Goal: Contribute content: Add original content to the website for others to see

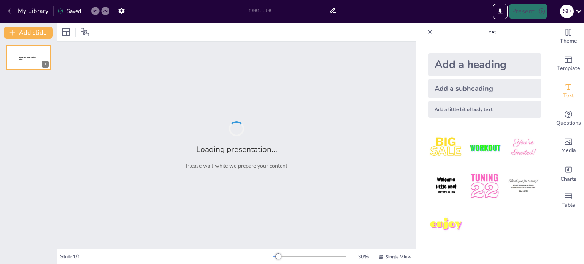
type input "Understanding India’s Linguistic Diversity: Scope and Significance"
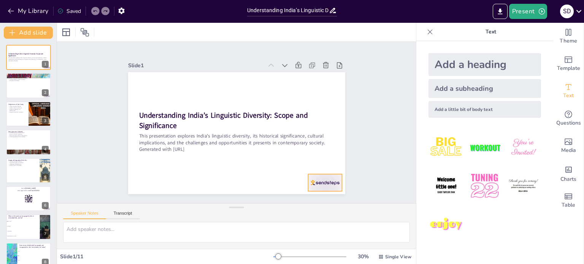
checkbox input "true"
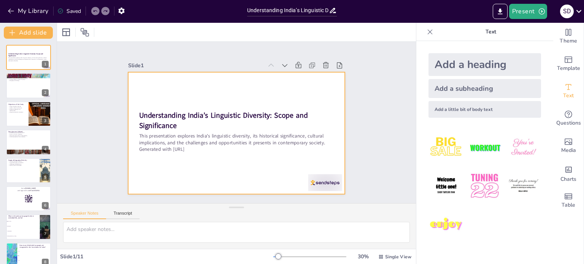
checkbox input "true"
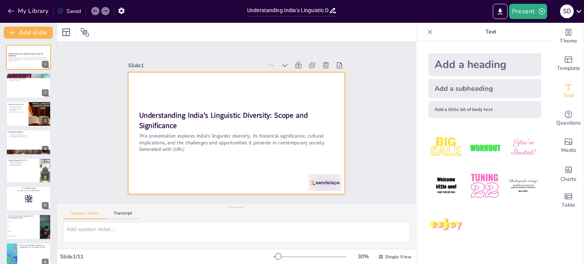
checkbox input "true"
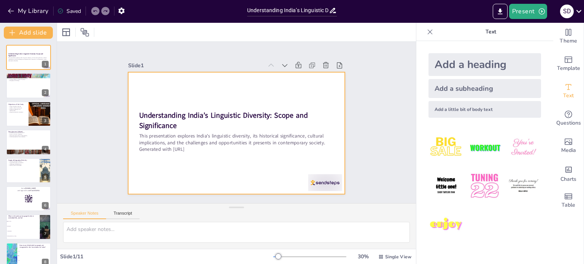
checkbox input "true"
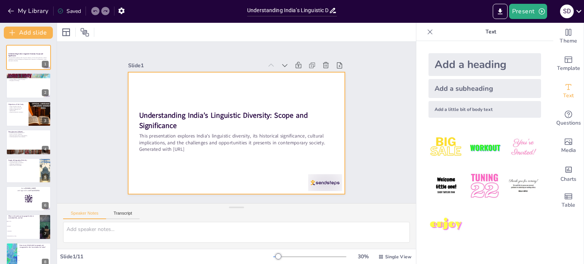
checkbox input "true"
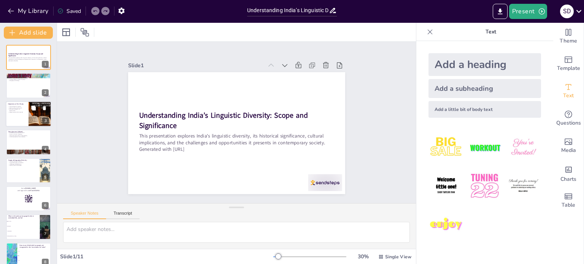
checkbox input "true"
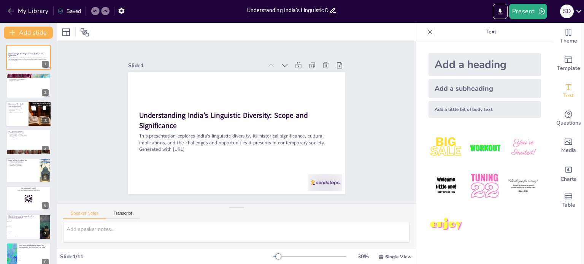
checkbox input "true"
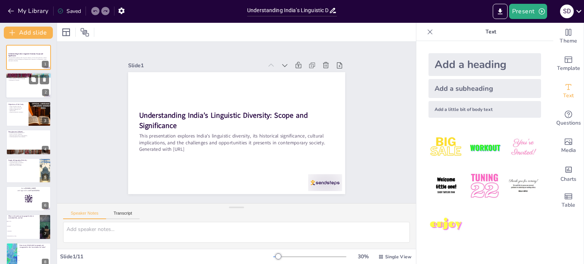
checkbox input "true"
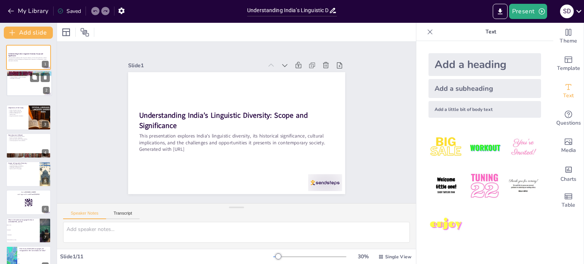
click at [32, 81] on div at bounding box center [29, 83] width 45 height 25
type textarea "Lorem’i dolorsitam consectet ad elit, sedd eiusmodte in utlaboree doloremagn al…"
checkbox input "true"
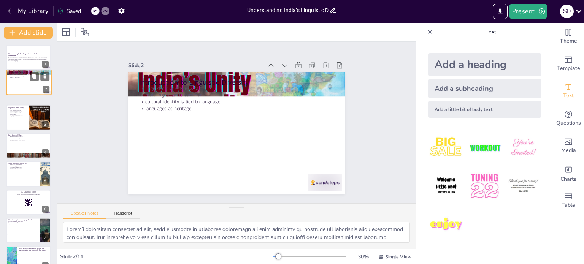
checkbox input "true"
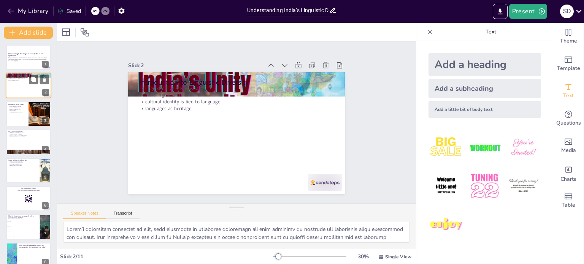
checkbox input "true"
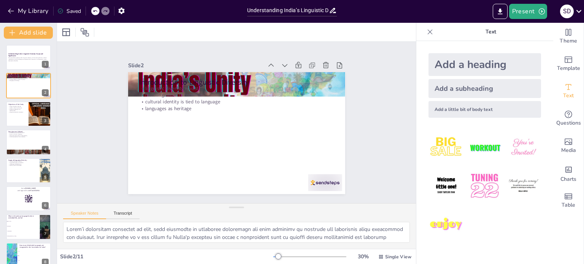
checkbox input "true"
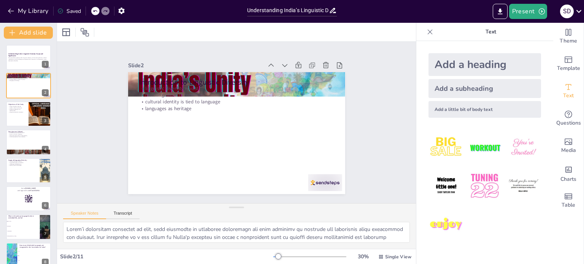
checkbox input "true"
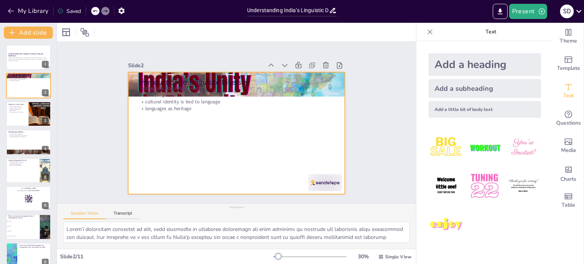
checkbox input "true"
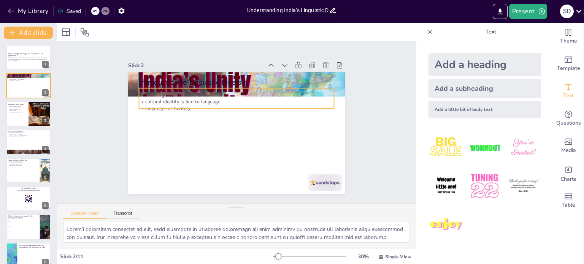
checkbox input "true"
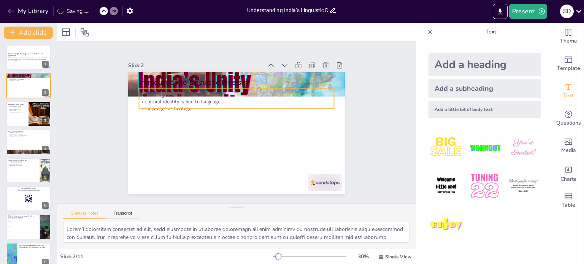
checkbox input "true"
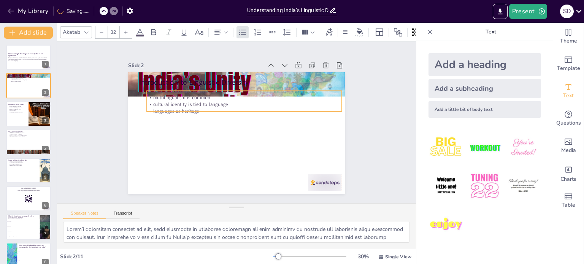
checkbox input "true"
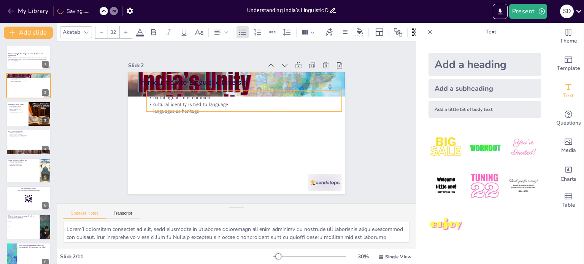
checkbox input "true"
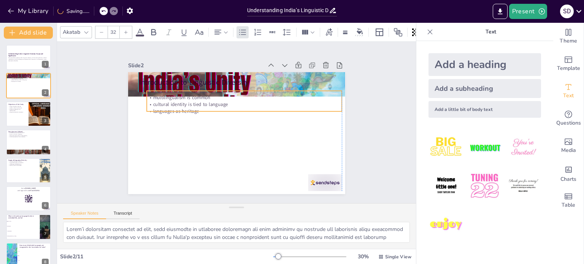
checkbox input "true"
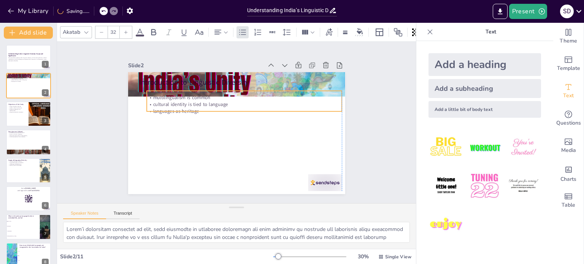
checkbox input "true"
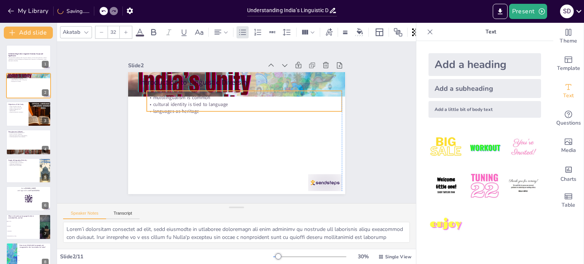
checkbox input "true"
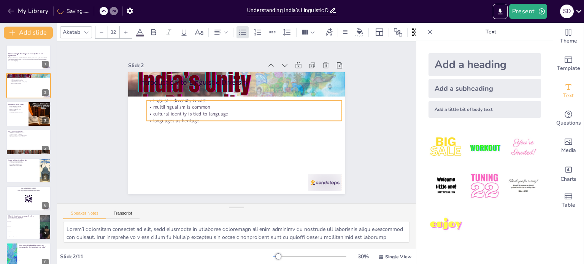
checkbox input "true"
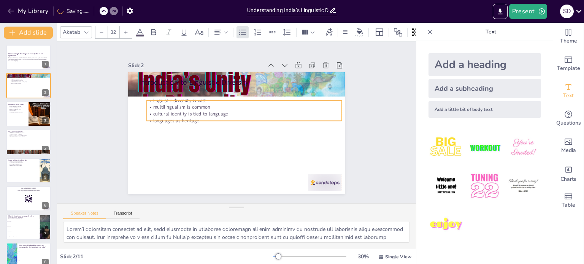
checkbox input "true"
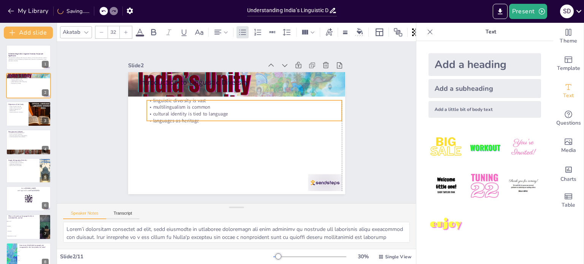
checkbox input "true"
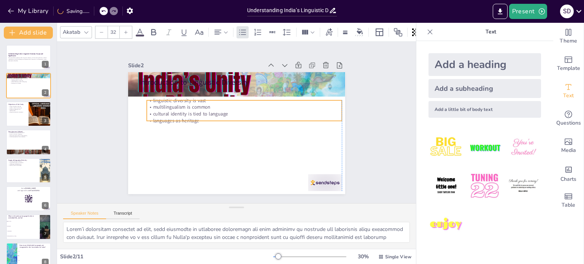
checkbox input "true"
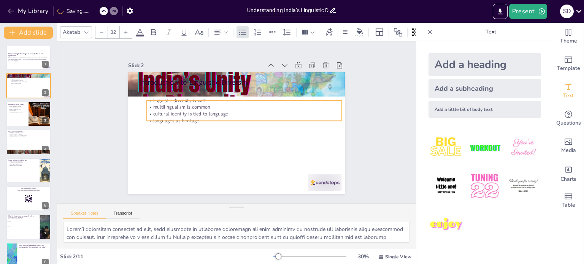
checkbox input "true"
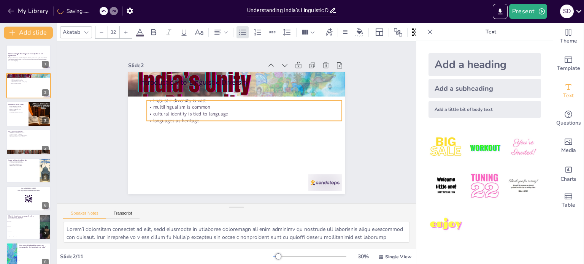
checkbox input "true"
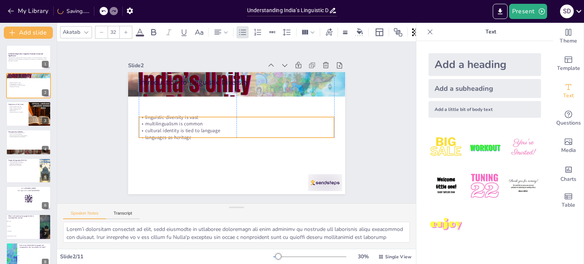
checkbox input "true"
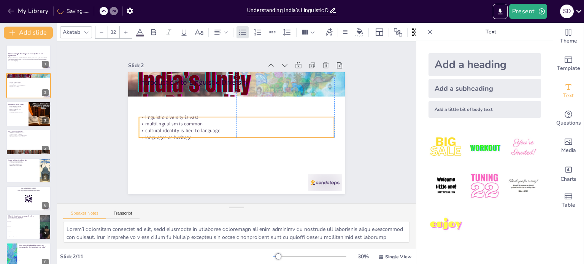
checkbox input "true"
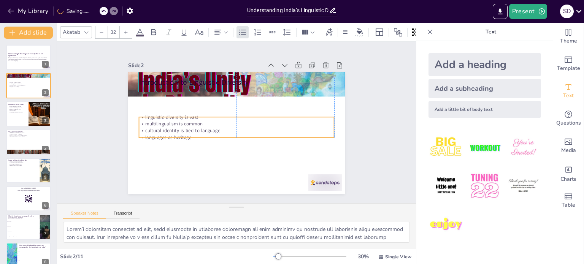
checkbox input "true"
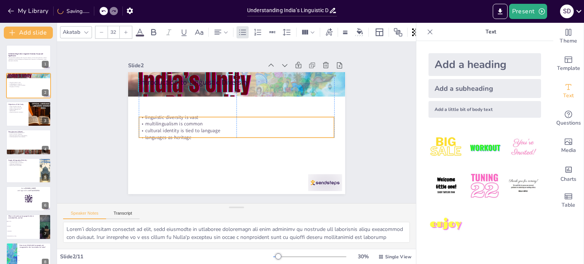
checkbox input "true"
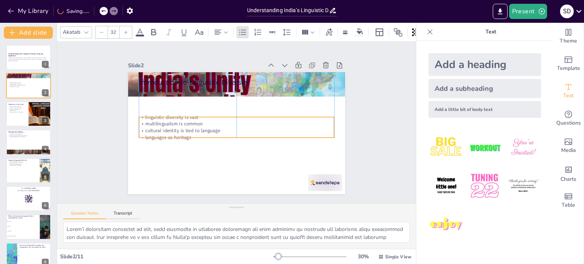
checkbox input "true"
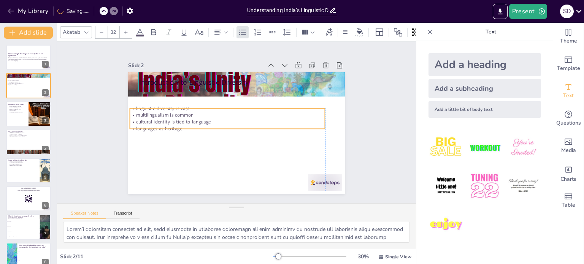
checkbox input "true"
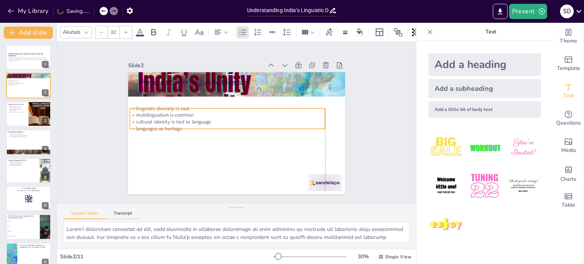
checkbox input "true"
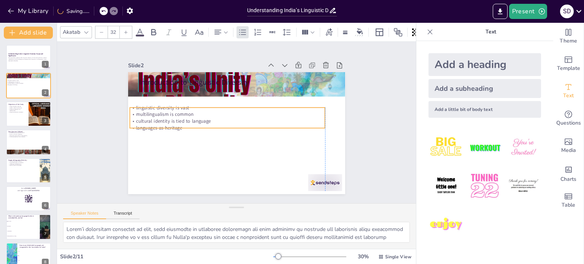
checkbox input "true"
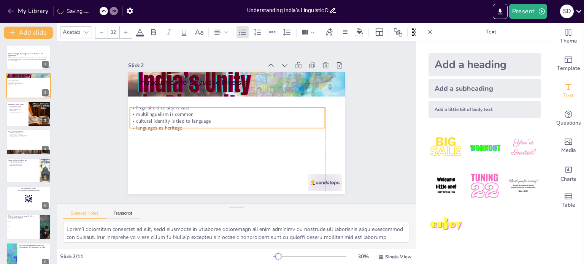
checkbox input "true"
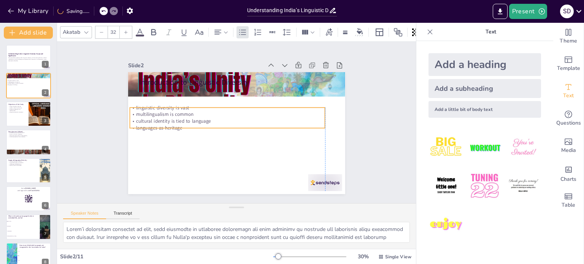
checkbox input "true"
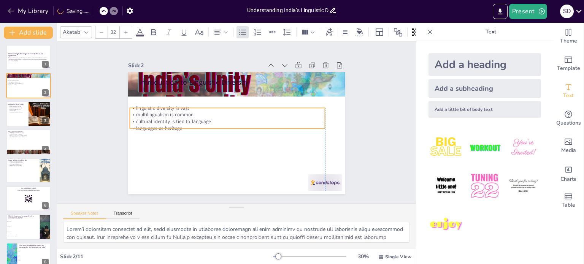
checkbox input "true"
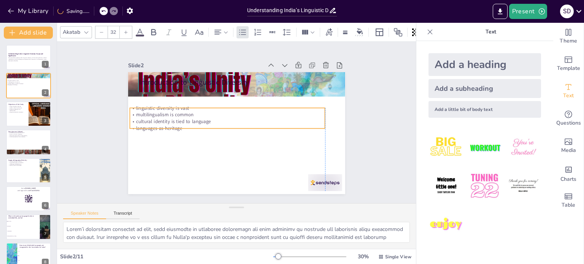
checkbox input "true"
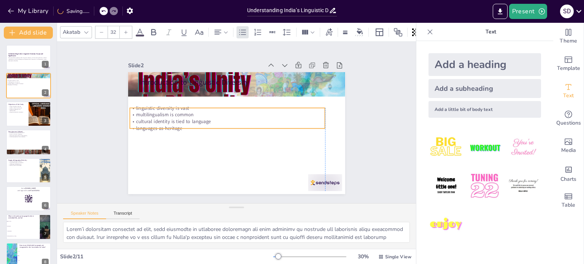
checkbox input "true"
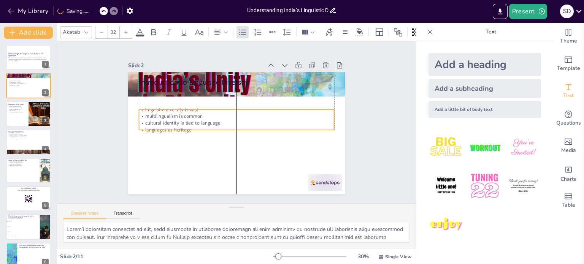
checkbox input "true"
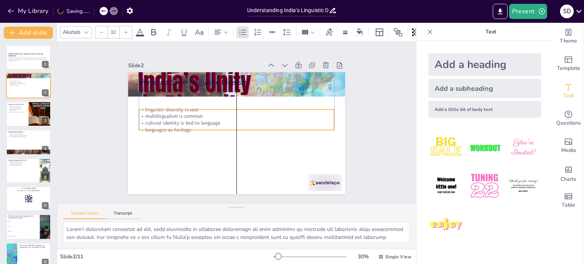
checkbox input "true"
drag, startPoint x: 167, startPoint y: 102, endPoint x: 163, endPoint y: 123, distance: 21.8
click at [163, 123] on p "cultural identity is tied to language" at bounding box center [232, 123] width 196 height 7
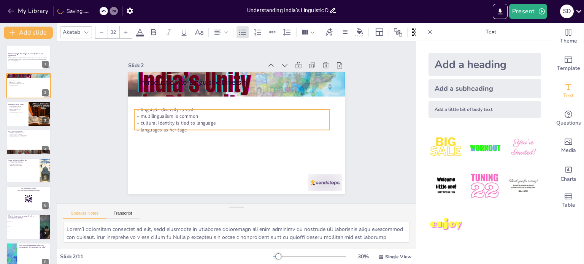
checkbox input "true"
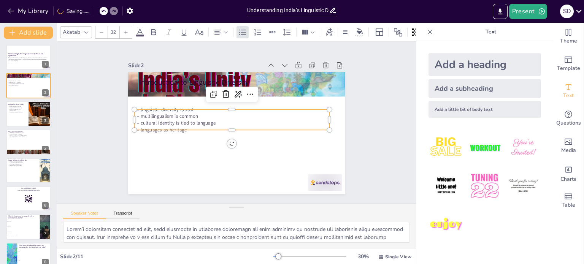
checkbox input "true"
click at [361, 149] on div "Slide 1 Understanding India’s Linguistic Diversity: Scope and Significance This…" at bounding box center [236, 123] width 359 height 162
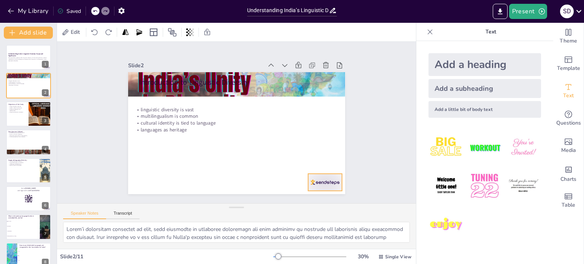
click at [320, 188] on div at bounding box center [311, 200] width 37 height 24
click at [326, 164] on icon at bounding box center [327, 169] width 10 height 10
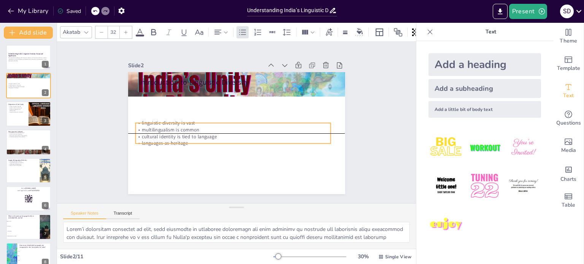
drag, startPoint x: 161, startPoint y: 115, endPoint x: 161, endPoint y: 128, distance: 12.9
click at [161, 128] on p "multilingualism is common" at bounding box center [232, 129] width 195 height 27
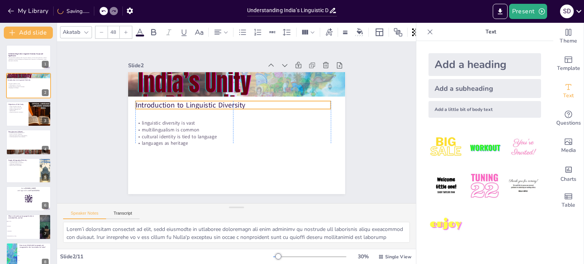
drag, startPoint x: 184, startPoint y: 82, endPoint x: 179, endPoint y: 105, distance: 23.4
click at [179, 105] on p "Introduction to Linguistic Diversity" at bounding box center [235, 105] width 196 height 30
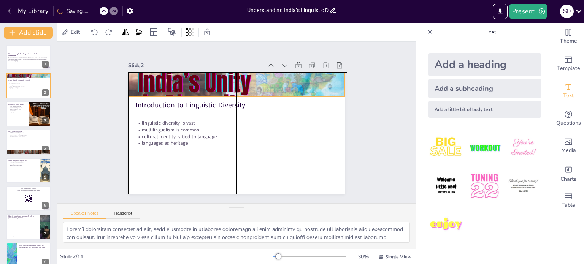
click at [188, 88] on div at bounding box center [236, 84] width 217 height 114
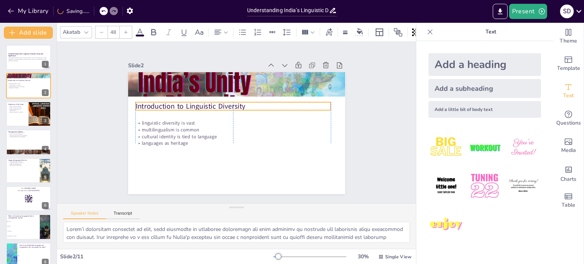
click at [185, 104] on p "Introduction to Linguistic Diversity" at bounding box center [233, 106] width 196 height 10
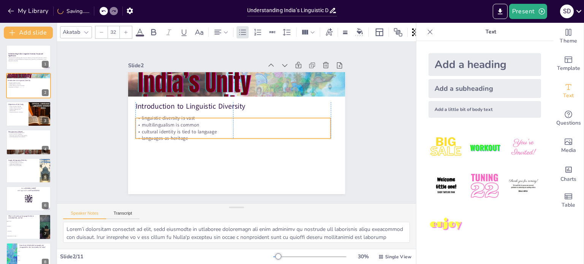
drag, startPoint x: 185, startPoint y: 126, endPoint x: 183, endPoint y: 121, distance: 5.6
click at [183, 121] on p "multilingualism is common" at bounding box center [233, 123] width 193 height 47
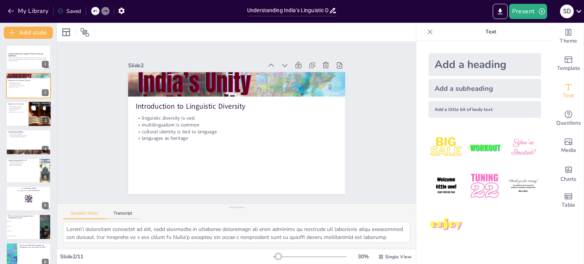
click at [17, 113] on div at bounding box center [29, 114] width 46 height 26
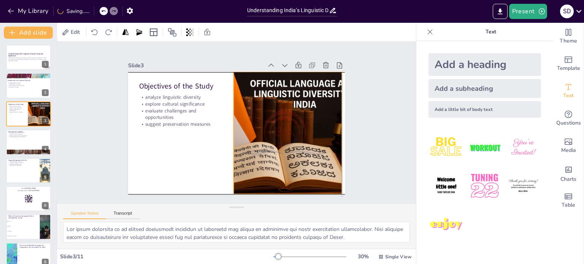
drag, startPoint x: 280, startPoint y: 87, endPoint x: 276, endPoint y: 89, distance: 4.8
click at [276, 89] on div at bounding box center [284, 144] width 205 height 158
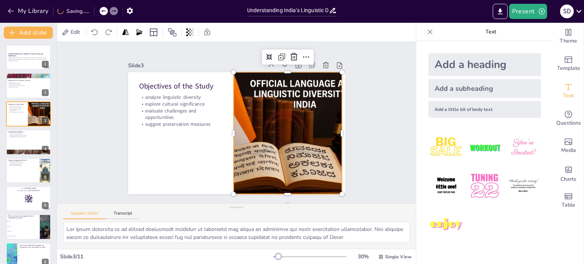
click at [291, 87] on div at bounding box center [287, 133] width 183 height 122
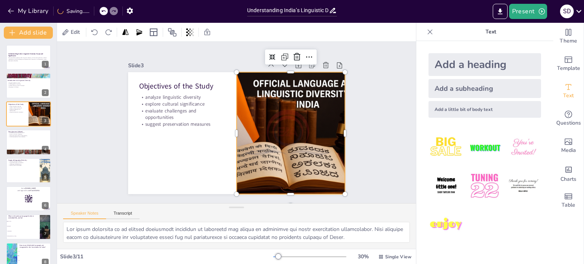
click at [291, 87] on div at bounding box center [289, 138] width 195 height 140
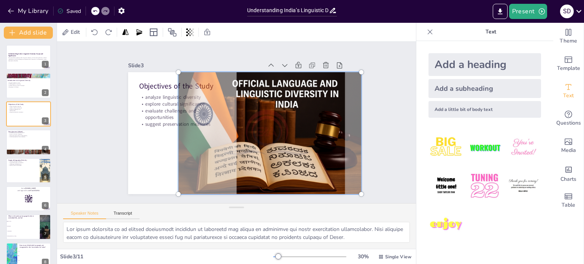
drag, startPoint x: 291, startPoint y: 87, endPoint x: 270, endPoint y: 92, distance: 21.7
click at [270, 92] on div at bounding box center [270, 133] width 193 height 131
drag, startPoint x: 354, startPoint y: 191, endPoint x: 277, endPoint y: 176, distance: 78.6
click at [338, 180] on div at bounding box center [267, 140] width 205 height 158
drag, startPoint x: 173, startPoint y: 189, endPoint x: 170, endPoint y: 140, distance: 49.2
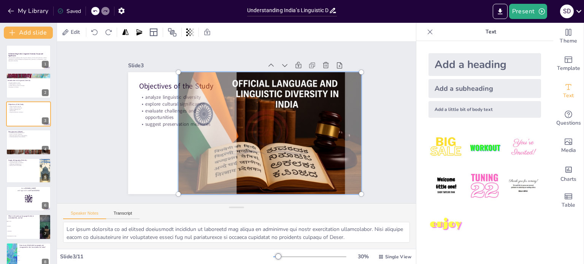
click at [184, 175] on div at bounding box center [268, 137] width 195 height 140
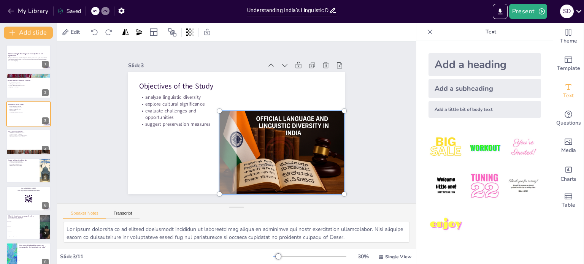
drag, startPoint x: 170, startPoint y: 68, endPoint x: 240, endPoint y: 96, distance: 75.2
click at [240, 96] on div "Objectives of the Study analyze linguistic diversity explore cultural significa…" at bounding box center [235, 133] width 229 height 144
drag, startPoint x: 341, startPoint y: 107, endPoint x: 331, endPoint y: 112, distance: 10.7
click at [331, 112] on div at bounding box center [283, 153] width 126 height 84
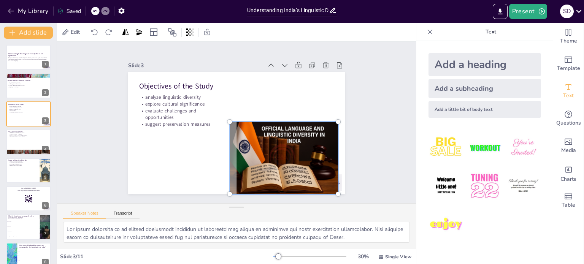
drag, startPoint x: 213, startPoint y: 106, endPoint x: 236, endPoint y: 115, distance: 24.2
click at [230, 113] on div at bounding box center [230, 120] width 14 height 14
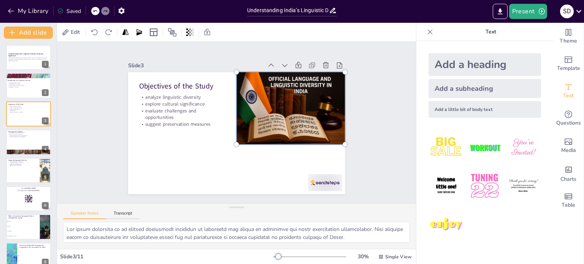
drag, startPoint x: 274, startPoint y: 145, endPoint x: 277, endPoint y: 141, distance: 5.0
click at [277, 141] on div at bounding box center [291, 108] width 118 height 81
drag, startPoint x: 279, startPoint y: 120, endPoint x: 280, endPoint y: 132, distance: 12.6
click at [280, 132] on div at bounding box center [293, 120] width 132 height 104
click at [366, 150] on div "Slide 1 Understanding India’s Linguistic Diversity: Scope and Significance This…" at bounding box center [236, 123] width 359 height 162
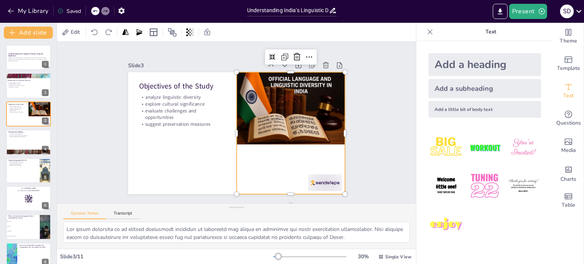
click at [318, 183] on div at bounding box center [291, 133] width 108 height 122
click at [315, 90] on icon at bounding box center [321, 96] width 13 height 13
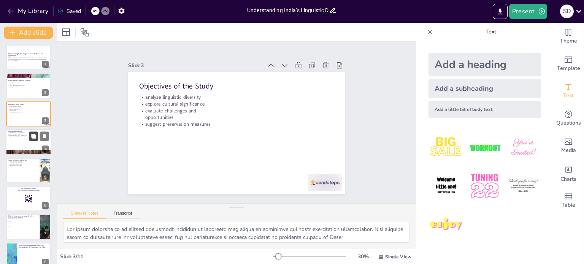
click at [32, 141] on div "Data Sources Utilized credible sources enhance analysis focus on minority langu…" at bounding box center [29, 142] width 46 height 26
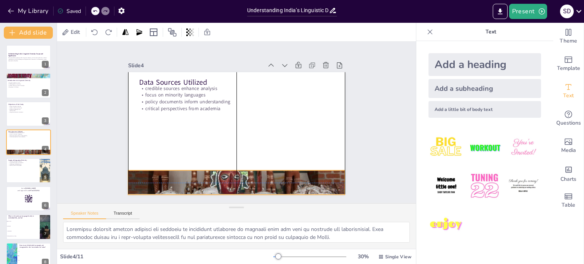
click at [166, 174] on div at bounding box center [224, 181] width 242 height 187
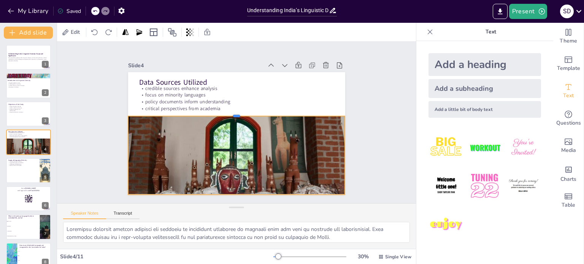
drag, startPoint x: 233, startPoint y: 166, endPoint x: 234, endPoint y: 112, distance: 53.3
click at [234, 112] on div at bounding box center [236, 113] width 217 height 6
click at [362, 131] on div "Slide 1 Understanding India’s Linguistic Diversity: Scope and Significance This…" at bounding box center [236, 123] width 374 height 198
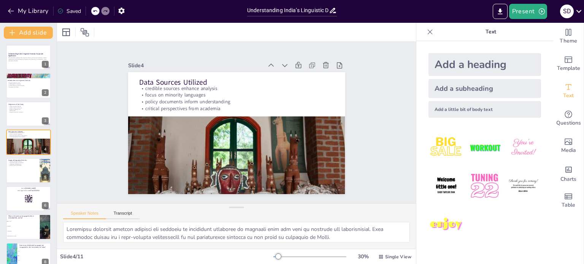
click at [23, 165] on p "digital growth of languages" at bounding box center [22, 166] width 29 height 2
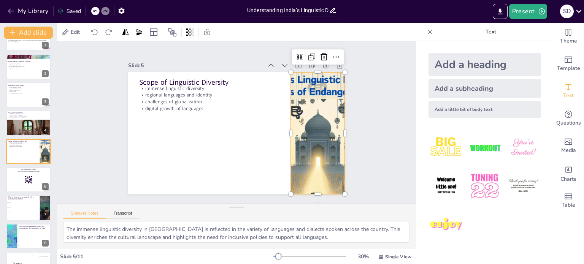
click at [288, 123] on div at bounding box center [314, 150] width 234 height 164
click at [288, 122] on div at bounding box center [317, 133] width 213 height 122
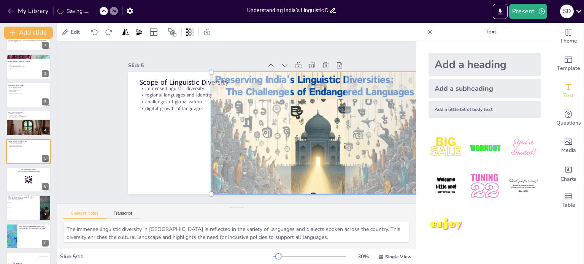
click at [287, 129] on div at bounding box center [313, 150] width 245 height 175
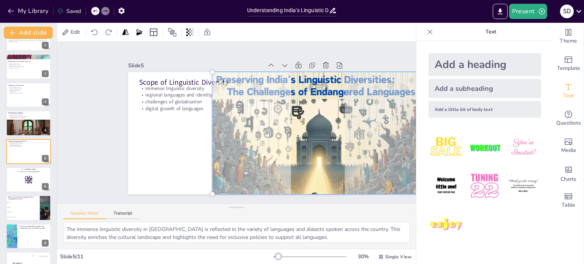
click at [286, 143] on div at bounding box center [317, 142] width 235 height 154
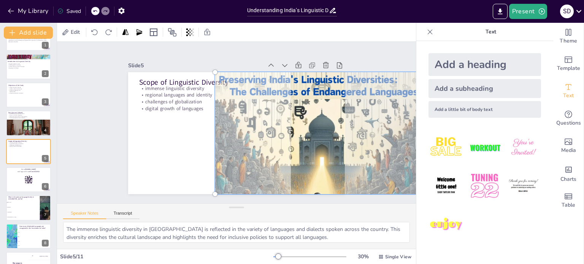
click at [290, 143] on div at bounding box center [320, 142] width 235 height 154
click at [292, 145] on div at bounding box center [322, 133] width 223 height 131
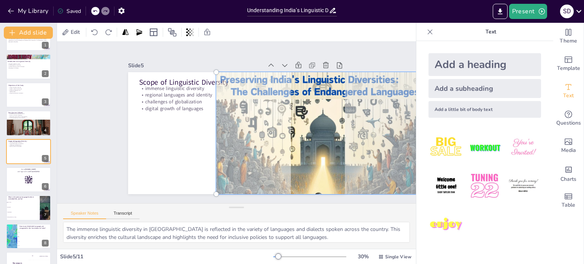
click at [293, 145] on div at bounding box center [321, 142] width 235 height 154
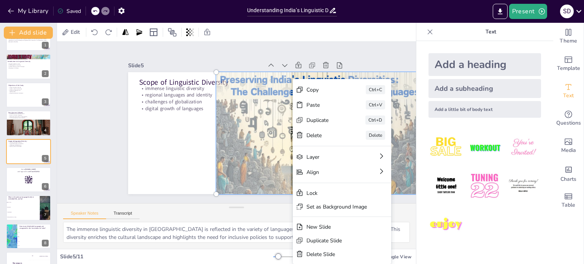
click at [275, 98] on div at bounding box center [318, 151] width 245 height 175
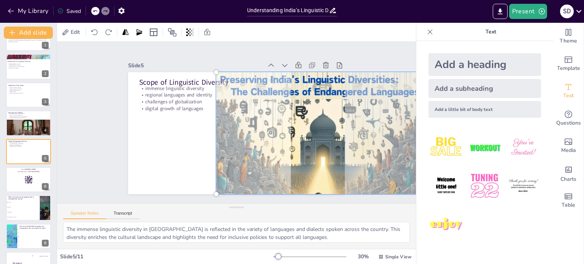
click at [304, 135] on div at bounding box center [321, 142] width 235 height 154
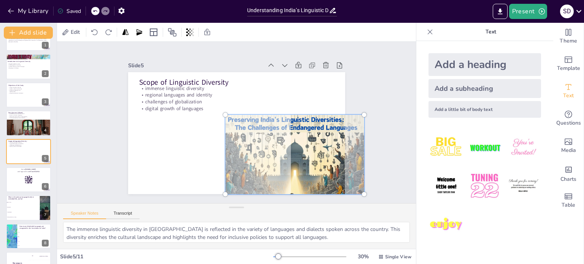
drag, startPoint x: 209, startPoint y: 68, endPoint x: 218, endPoint y: 75, distance: 11.9
click at [218, 75] on div "Scope of Linguistic Diversity immense linguistic diversity regional languages a…" at bounding box center [236, 133] width 217 height 122
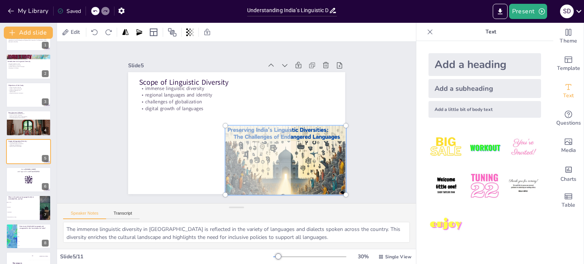
drag, startPoint x: 355, startPoint y: 114, endPoint x: 325, endPoint y: 121, distance: 30.3
click at [318, 122] on div at bounding box center [272, 173] width 136 height 103
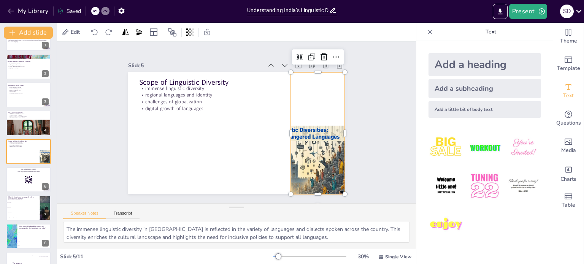
click at [301, 99] on div at bounding box center [318, 133] width 54 height 122
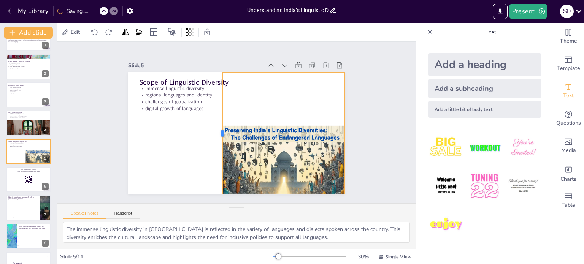
drag, startPoint x: 283, startPoint y: 128, endPoint x: 215, endPoint y: 129, distance: 68.5
click at [215, 129] on div at bounding box center [218, 131] width 19 height 122
click at [362, 115] on div "Slide 1 Understanding India’s Linguistic Diversity: Scope and Significance This…" at bounding box center [236, 123] width 359 height 162
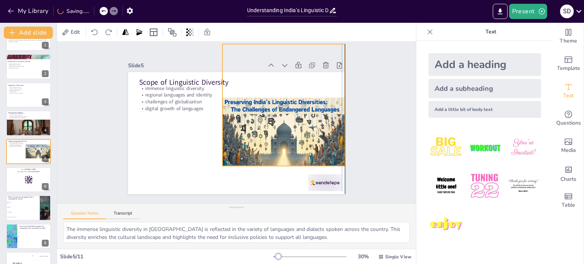
drag, startPoint x: 295, startPoint y: 163, endPoint x: 302, endPoint y: 146, distance: 18.7
click at [292, 136] on div at bounding box center [282, 139] width 130 height 86
click at [317, 181] on div at bounding box center [318, 191] width 35 height 21
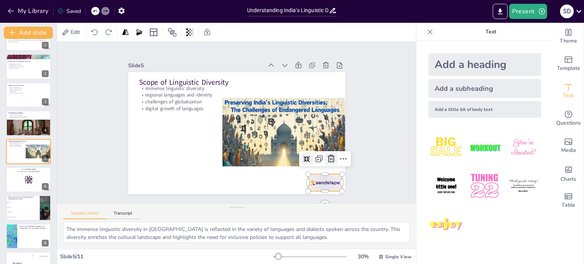
click at [325, 153] on div at bounding box center [331, 159] width 12 height 12
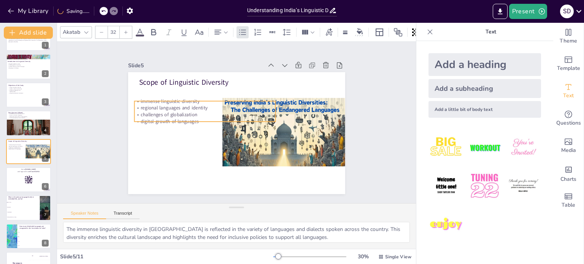
drag, startPoint x: 178, startPoint y: 99, endPoint x: 174, endPoint y: 112, distance: 13.7
click at [174, 112] on p "challenges of globalization" at bounding box center [204, 114] width 141 height 7
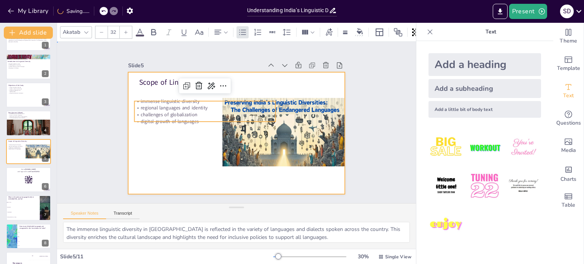
click at [184, 146] on div at bounding box center [236, 133] width 217 height 122
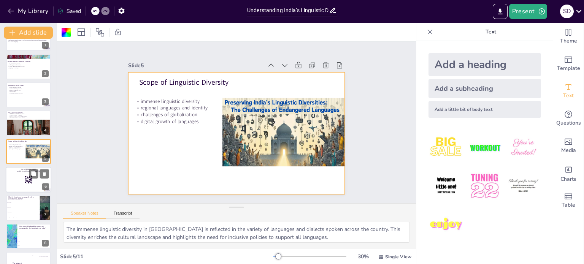
click at [30, 180] on rect at bounding box center [30, 180] width 1 height 0
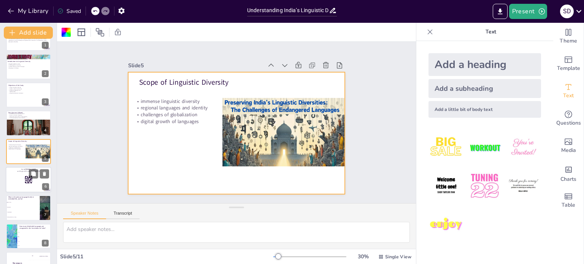
scroll to position [47, 0]
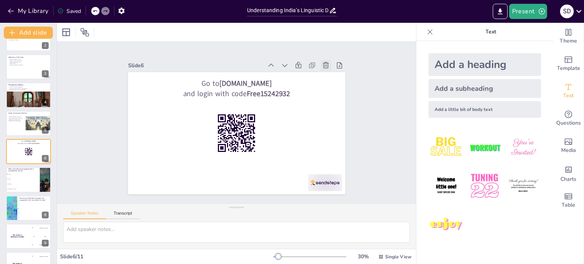
click at [322, 65] on icon at bounding box center [326, 66] width 8 height 8
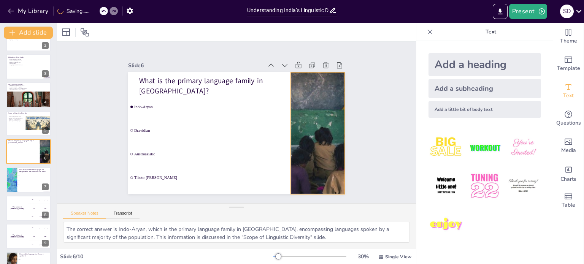
click at [307, 117] on div at bounding box center [318, 133] width 218 height 122
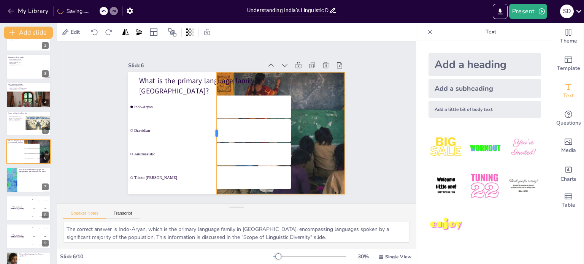
drag, startPoint x: 284, startPoint y: 131, endPoint x: 212, endPoint y: 137, distance: 72.9
click at [212, 137] on div at bounding box center [212, 131] width 19 height 122
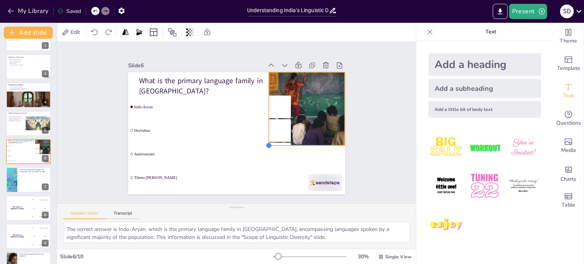
drag, startPoint x: 213, startPoint y: 191, endPoint x: 311, endPoint y: 107, distance: 129.5
click at [266, 131] on div "What is the primary language family in [GEOGRAPHIC_DATA]? Indo-Aryan Dravidian …" at bounding box center [236, 133] width 217 height 122
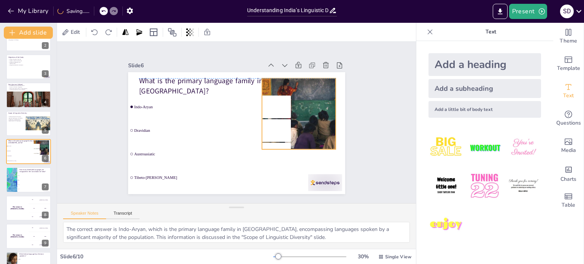
drag, startPoint x: 317, startPoint y: 102, endPoint x: 307, endPoint y: 108, distance: 11.2
click at [307, 108] on div at bounding box center [321, 123] width 134 height 84
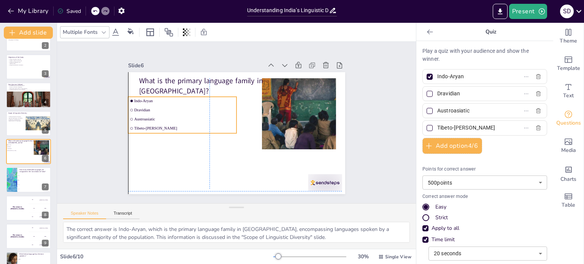
click at [137, 123] on ul "Indo-Aryan Dravidian Austroasiatic [GEOGRAPHIC_DATA]-[GEOGRAPHIC_DATA]" at bounding box center [183, 110] width 112 height 48
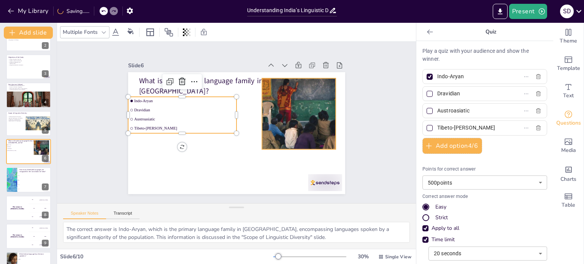
click at [286, 119] on div at bounding box center [321, 123] width 134 height 84
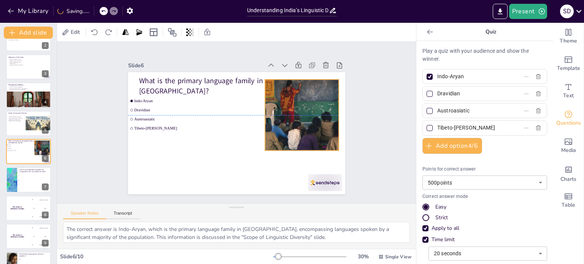
click at [288, 121] on div at bounding box center [323, 115] width 127 height 71
click at [315, 180] on div at bounding box center [328, 182] width 34 height 17
click at [330, 154] on icon at bounding box center [334, 158] width 9 height 9
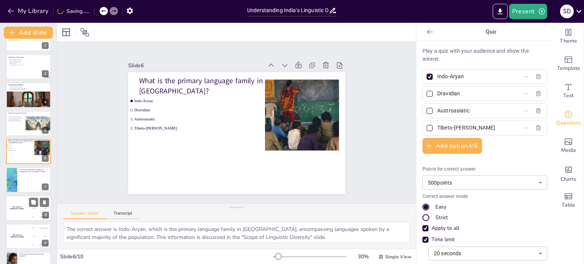
click at [22, 185] on span "19" at bounding box center [35, 185] width 32 height 1
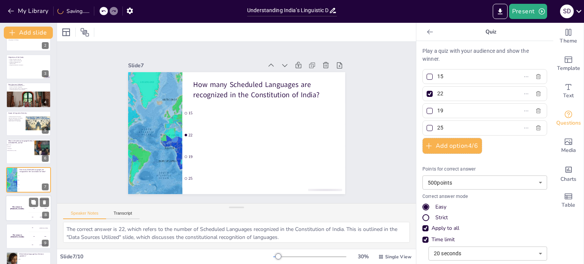
scroll to position [67, 0]
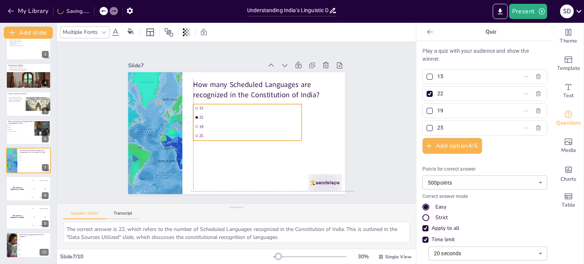
drag, startPoint x: 203, startPoint y: 131, endPoint x: 211, endPoint y: 131, distance: 8.4
click at [211, 131] on ul "15 22 19 25" at bounding box center [247, 122] width 108 height 37
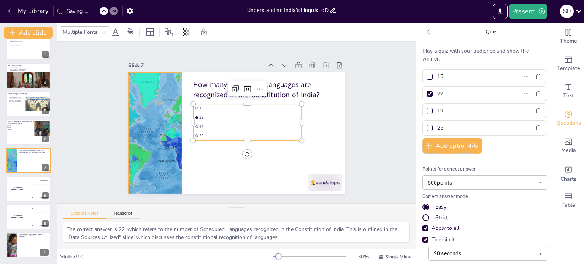
click at [164, 138] on div at bounding box center [154, 124] width 193 height 140
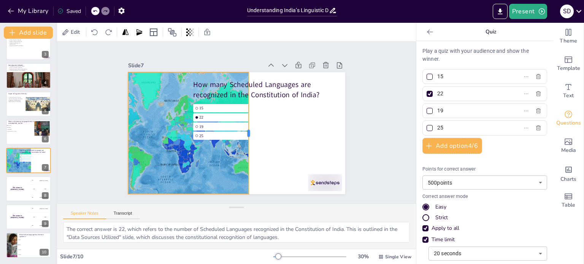
drag, startPoint x: 177, startPoint y: 129, endPoint x: 244, endPoint y: 135, distance: 66.8
click at [249, 135] on div at bounding box center [252, 133] width 6 height 122
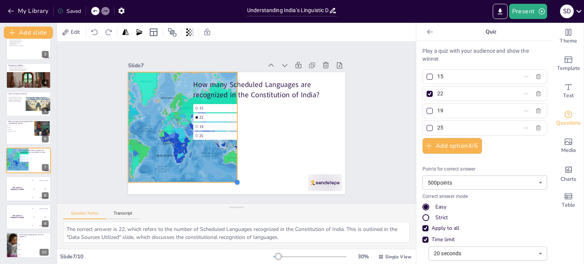
drag, startPoint x: 244, startPoint y: 189, endPoint x: 153, endPoint y: 140, distance: 103.4
click at [202, 176] on div "How many Scheduled Languages are recognized in the Constitution of India? 15 22…" at bounding box center [235, 133] width 229 height 144
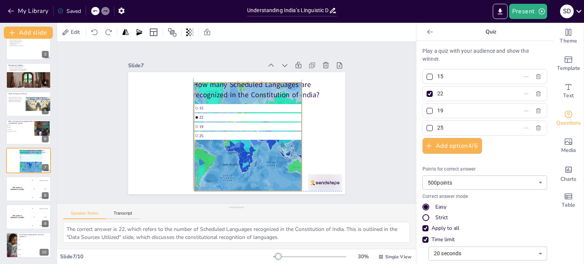
drag, startPoint x: 151, startPoint y: 126, endPoint x: 218, endPoint y: 134, distance: 67.4
click at [218, 72] on div "How many Scheduled Languages are recognized in the Constitution of India? 15 22…" at bounding box center [236, 72] width 217 height 0
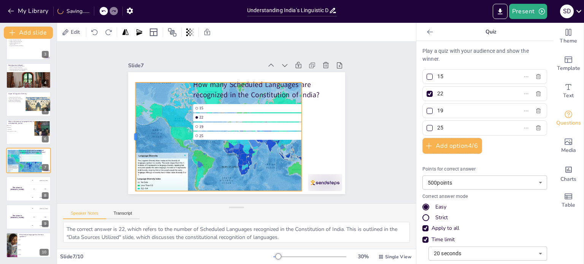
drag, startPoint x: 187, startPoint y: 134, endPoint x: 129, endPoint y: 120, distance: 60.2
click at [129, 120] on div at bounding box center [132, 115] width 29 height 108
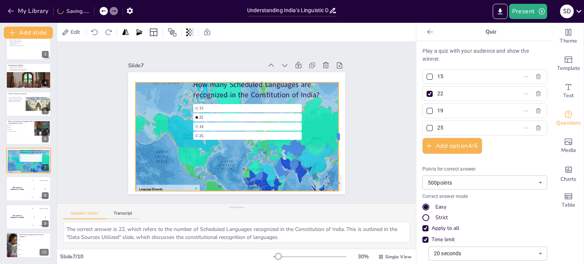
drag, startPoint x: 296, startPoint y: 132, endPoint x: 333, endPoint y: 130, distance: 37.0
click at [339, 130] on div at bounding box center [342, 137] width 6 height 109
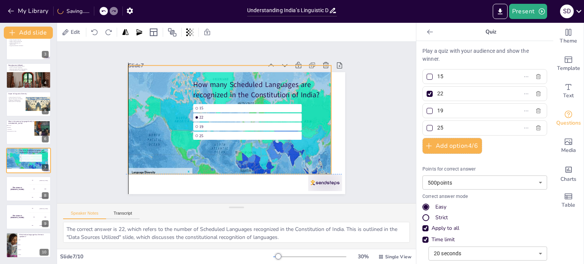
drag, startPoint x: 252, startPoint y: 169, endPoint x: 264, endPoint y: 160, distance: 14.7
click at [243, 150] on div at bounding box center [229, 149] width 203 height 169
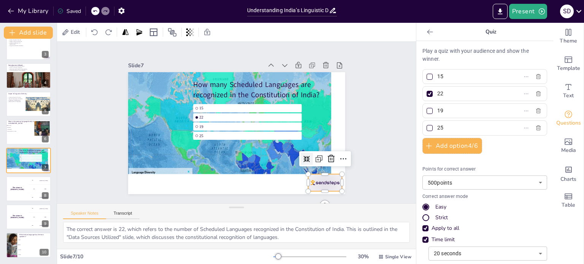
click at [330, 184] on div at bounding box center [318, 191] width 35 height 21
click at [327, 158] on icon at bounding box center [331, 158] width 9 height 9
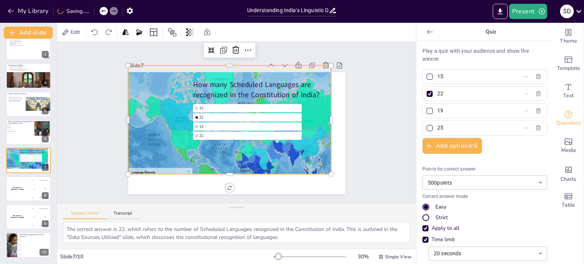
click at [324, 169] on div "How many Scheduled Languages are recognized in the Constitution of India? 15 22…" at bounding box center [236, 133] width 217 height 122
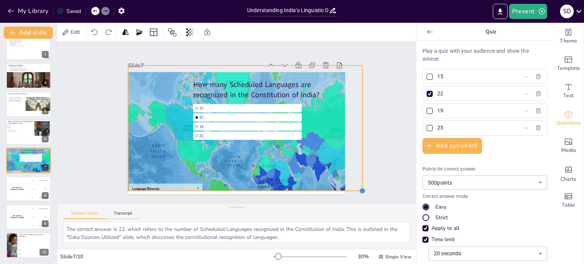
drag, startPoint x: 326, startPoint y: 170, endPoint x: 333, endPoint y: 186, distance: 17.2
click at [333, 186] on div "How many Scheduled Languages are recognized in the Constitution of India? 15 22…" at bounding box center [235, 133] width 229 height 144
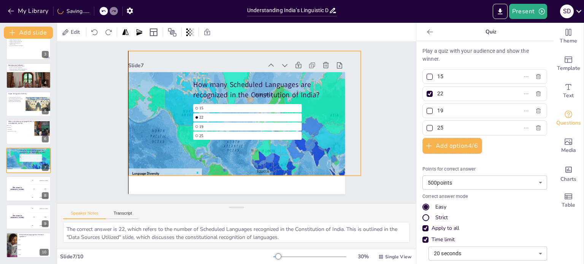
drag, startPoint x: 273, startPoint y: 161, endPoint x: 258, endPoint y: 144, distance: 22.7
click at [269, 138] on div at bounding box center [242, 148] width 252 height 217
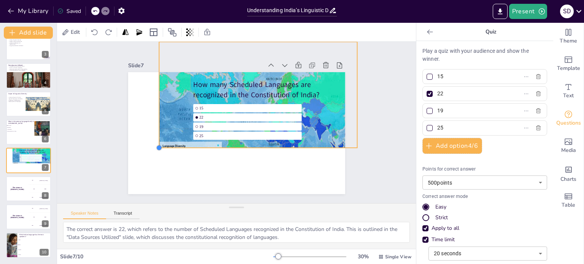
drag, startPoint x: 120, startPoint y: 163, endPoint x: 198, endPoint y: 145, distance: 80.5
click at [198, 144] on div "How many Scheduled Languages are recognized in the Constitution of India? 15 22…" at bounding box center [236, 133] width 217 height 122
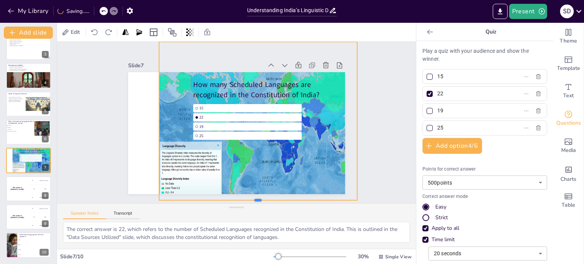
drag, startPoint x: 251, startPoint y: 147, endPoint x: 251, endPoint y: 199, distance: 52.5
click at [251, 199] on div "Slide 1 Understanding India’s Linguistic Diversity: Scope and Significance This…" at bounding box center [236, 122] width 385 height 233
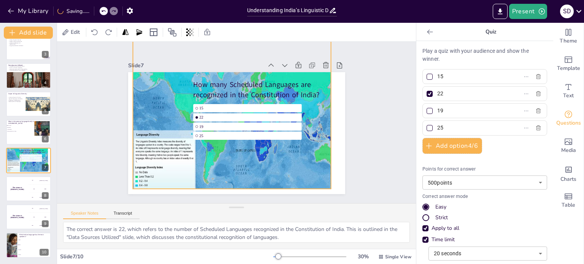
drag, startPoint x: 155, startPoint y: 116, endPoint x: 129, endPoint y: 104, distance: 28.6
click at [133, 104] on div at bounding box center [232, 112] width 198 height 165
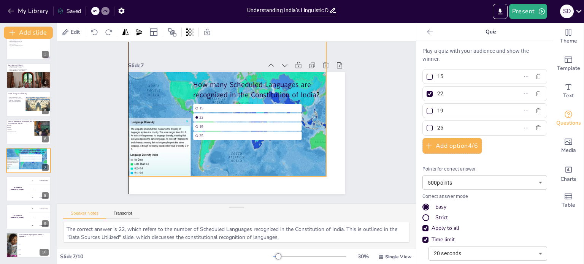
drag, startPoint x: 225, startPoint y: 186, endPoint x: 223, endPoint y: 173, distance: 12.8
click at [223, 173] on div at bounding box center [230, 99] width 214 height 185
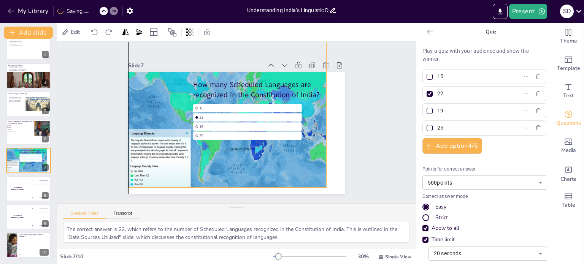
drag, startPoint x: 222, startPoint y: 173, endPoint x: 222, endPoint y: 185, distance: 11.4
click at [222, 185] on div at bounding box center [228, 111] width 214 height 185
click at [238, 167] on div at bounding box center [227, 111] width 198 height 165
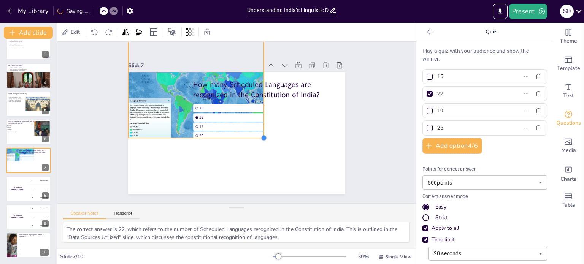
drag, startPoint x: 320, startPoint y: 186, endPoint x: 180, endPoint y: 135, distance: 148.4
click at [180, 135] on div "How many Scheduled Languages are recognized in the Constitution of India? 15 22…" at bounding box center [235, 133] width 229 height 144
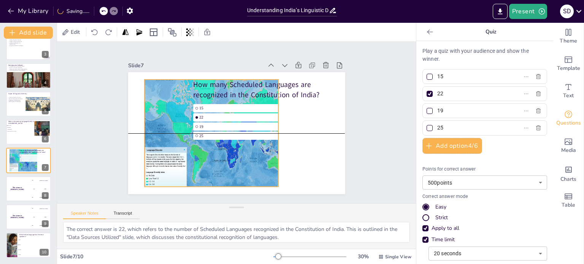
drag, startPoint x: 165, startPoint y: 99, endPoint x: 203, endPoint y: 160, distance: 71.5
click at [180, 154] on div at bounding box center [212, 135] width 134 height 111
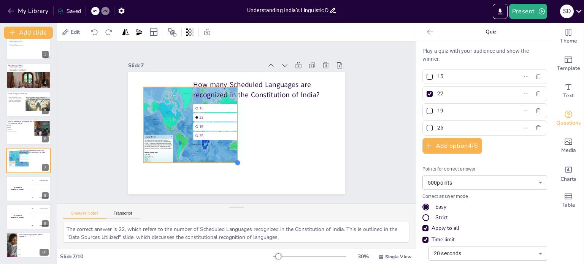
drag, startPoint x: 270, startPoint y: 189, endPoint x: 182, endPoint y: 140, distance: 100.7
click at [197, 156] on div "How many Scheduled Languages are recognized in the Constitution of India? 15 22…" at bounding box center [235, 133] width 229 height 144
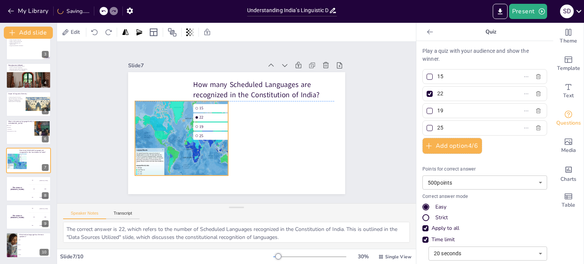
drag, startPoint x: 174, startPoint y: 129, endPoint x: 207, endPoint y: 156, distance: 42.4
click at [185, 153] on div at bounding box center [181, 140] width 93 height 78
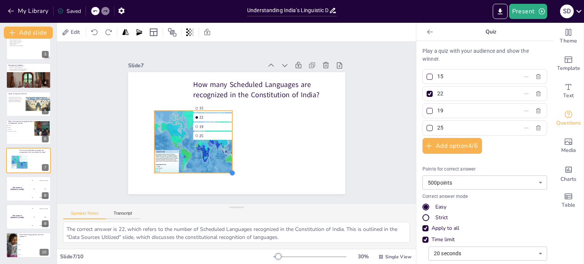
drag, startPoint x: 242, startPoint y: 181, endPoint x: 217, endPoint y: 169, distance: 27.6
click at [217, 169] on div "How many Scheduled Languages are recognized in the Constitution of India? 15 22…" at bounding box center [228, 116] width 226 height 247
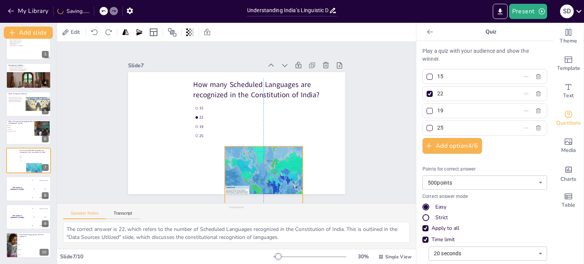
drag, startPoint x: 149, startPoint y: 134, endPoint x: 234, endPoint y: 164, distance: 90.0
click at [229, 84] on div "How many Scheduled Languages are recognized in the Constitution of India? 15 22…" at bounding box center [242, 72] width 216 height 23
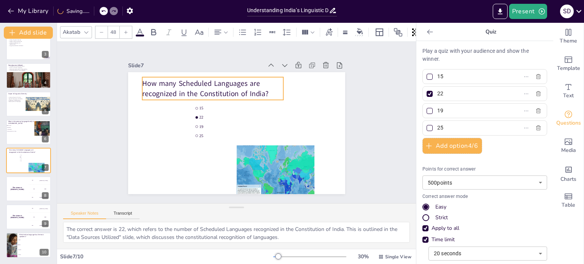
drag, startPoint x: 185, startPoint y: 86, endPoint x: 187, endPoint y: 105, distance: 19.9
click at [157, 88] on p "How many Scheduled Languages are recognized in the Constitution of India?" at bounding box center [212, 88] width 141 height 20
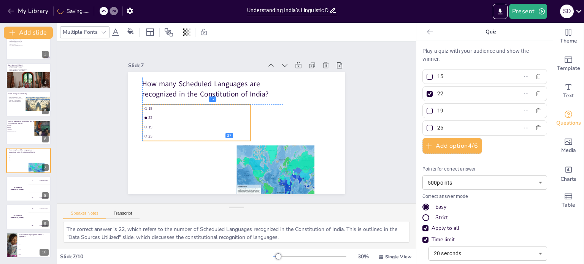
drag, startPoint x: 202, startPoint y: 116, endPoint x: 154, endPoint y: 116, distance: 48.7
click at [154, 116] on span "22" at bounding box center [198, 118] width 101 height 5
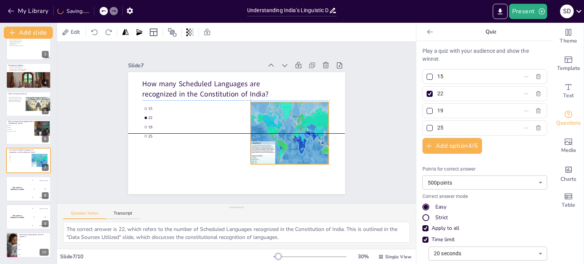
drag, startPoint x: 274, startPoint y: 161, endPoint x: 289, endPoint y: 115, distance: 48.6
click at [289, 115] on div at bounding box center [290, 134] width 78 height 65
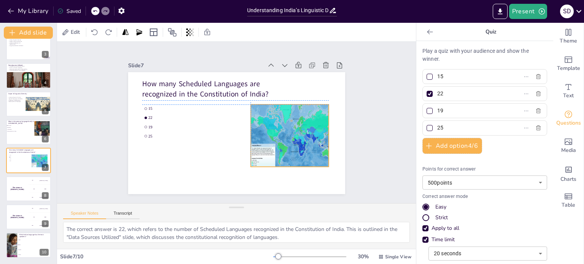
drag, startPoint x: 321, startPoint y: 129, endPoint x: 315, endPoint y: 133, distance: 7.1
click at [322, 129] on div at bounding box center [290, 137] width 78 height 65
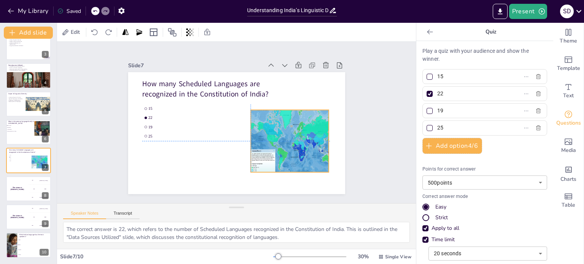
drag, startPoint x: 285, startPoint y: 161, endPoint x: 286, endPoint y: 166, distance: 5.2
click at [286, 166] on div at bounding box center [290, 142] width 78 height 65
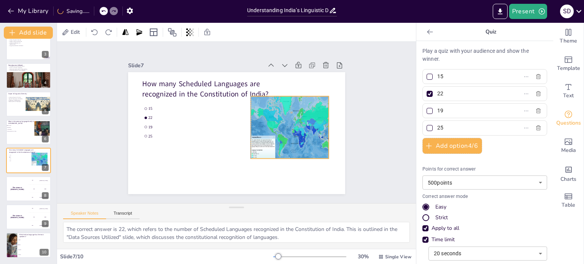
drag, startPoint x: 293, startPoint y: 132, endPoint x: 296, endPoint y: 119, distance: 13.3
click at [257, 124] on div at bounding box center [215, 171] width 86 height 94
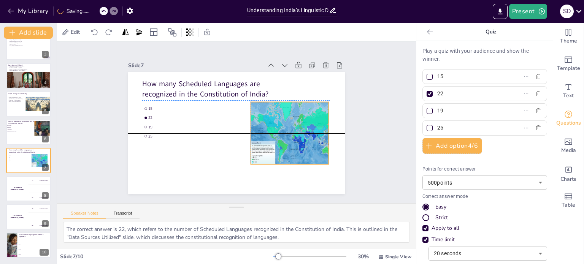
drag, startPoint x: 296, startPoint y: 119, endPoint x: 298, endPoint y: 124, distance: 5.1
click at [298, 124] on div at bounding box center [290, 134] width 78 height 65
drag, startPoint x: 243, startPoint y: 129, endPoint x: 244, endPoint y: 119, distance: 9.9
click at [244, 119] on div at bounding box center [247, 134] width 13 height 63
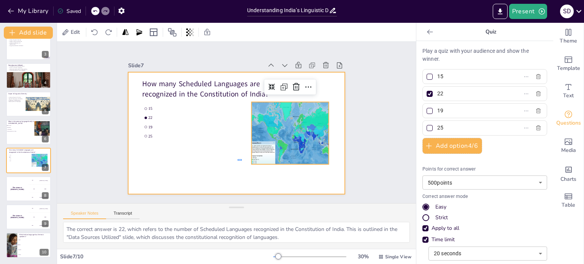
drag, startPoint x: 242, startPoint y: 159, endPoint x: 248, endPoint y: 156, distance: 7.3
click at [248, 72] on div "How many Scheduled Languages are recognized in the Constitution of India? 15 22…" at bounding box center [236, 72] width 217 height 0
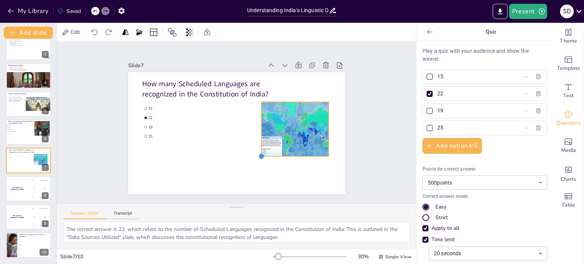
drag, startPoint x: 248, startPoint y: 161, endPoint x: 258, endPoint y: 153, distance: 13.0
click at [258, 156] on div at bounding box center [258, 159] width 7 height 7
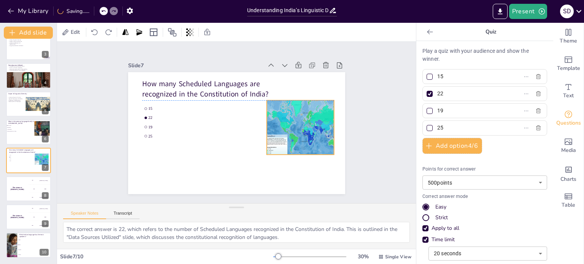
drag, startPoint x: 256, startPoint y: 127, endPoint x: 261, endPoint y: 127, distance: 5.4
click at [266, 127] on div at bounding box center [300, 128] width 68 height 57
click at [292, 156] on div at bounding box center [300, 159] width 67 height 6
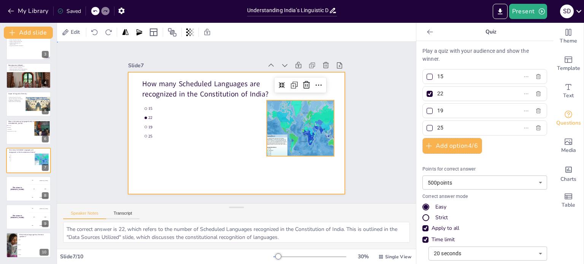
click at [244, 168] on div at bounding box center [236, 133] width 217 height 122
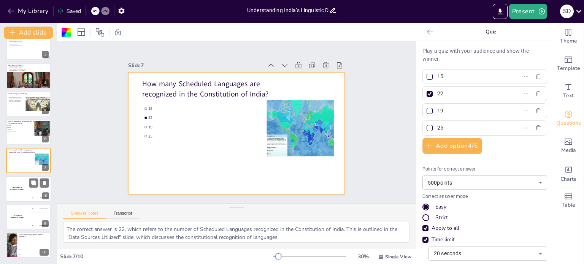
click at [20, 196] on div "The winner is [PERSON_NAME]" at bounding box center [17, 189] width 23 height 26
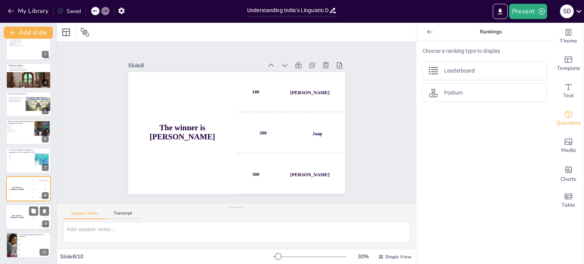
click at [8, 219] on div "The winner is [PERSON_NAME]" at bounding box center [17, 217] width 23 height 26
click at [20, 218] on div "The winner is [PERSON_NAME]" at bounding box center [17, 217] width 23 height 26
click at [30, 194] on div "300 Niels" at bounding box center [40, 198] width 23 height 8
click at [37, 220] on div "200 Jaap" at bounding box center [40, 217] width 23 height 8
click at [47, 212] on icon at bounding box center [44, 211] width 5 height 5
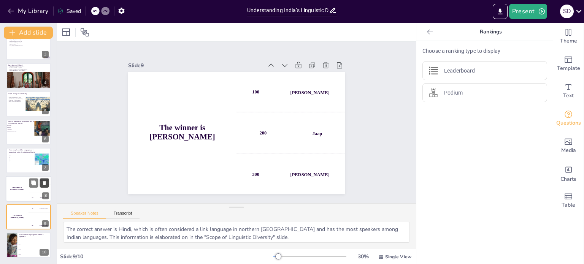
scroll to position [38, 0]
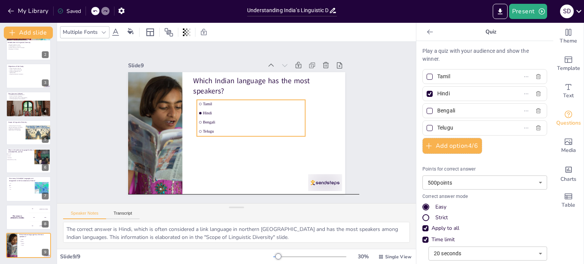
drag, startPoint x: 219, startPoint y: 134, endPoint x: 232, endPoint y: 140, distance: 14.8
click at [232, 84] on div "Which Indian language has the most speakers? Tamil Hindi Bengali Telugu" at bounding box center [242, 72] width 216 height 23
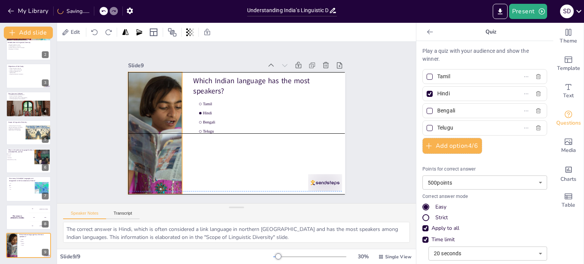
click at [181, 169] on div at bounding box center [318, 137] width 274 height 193
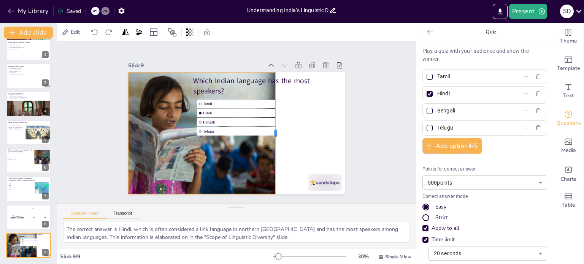
drag, startPoint x: 177, startPoint y: 128, endPoint x: 270, endPoint y: 127, distance: 93.6
click at [276, 127] on div at bounding box center [279, 133] width 6 height 122
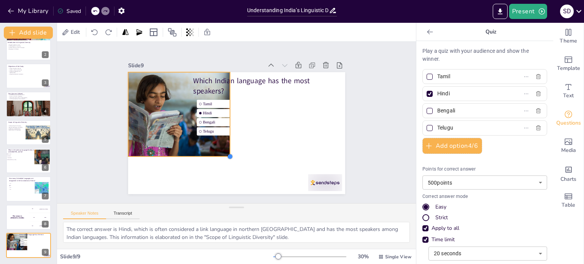
drag, startPoint x: 268, startPoint y: 191, endPoint x: 142, endPoint y: 137, distance: 137.2
click at [134, 151] on div "Which Indian language has the most speakers? Tamil Hindi Bengali Telugu" at bounding box center [236, 133] width 217 height 122
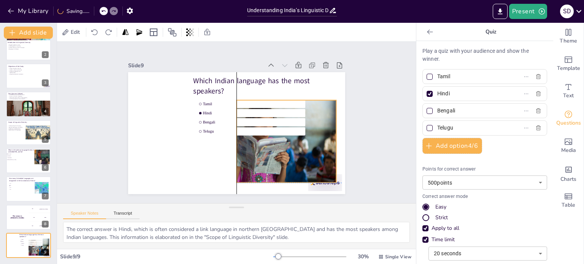
drag, startPoint x: 158, startPoint y: 110, endPoint x: 248, endPoint y: 119, distance: 90.2
click at [268, 136] on div at bounding box center [254, 141] width 167 height 83
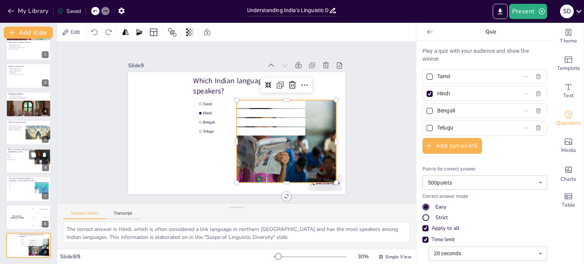
click at [38, 160] on div at bounding box center [46, 157] width 27 height 15
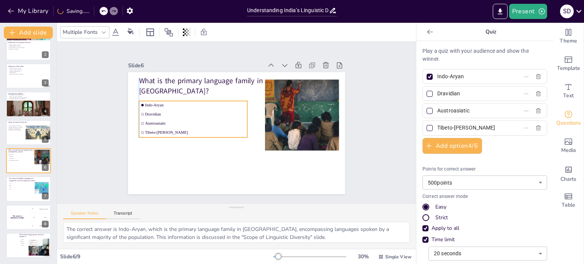
drag, startPoint x: 134, startPoint y: 112, endPoint x: 145, endPoint y: 116, distance: 11.4
click at [145, 116] on ul "Indo-Aryan Dravidian Austroasiatic [GEOGRAPHIC_DATA]-[GEOGRAPHIC_DATA]" at bounding box center [194, 115] width 112 height 48
click at [21, 185] on li "22" at bounding box center [20, 186] width 23 height 2
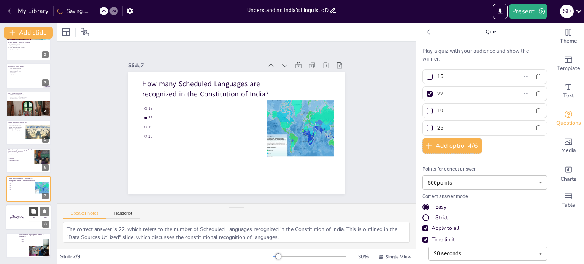
click at [34, 210] on icon at bounding box center [33, 211] width 5 height 5
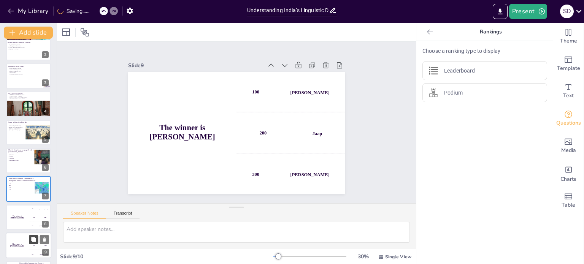
scroll to position [67, 0]
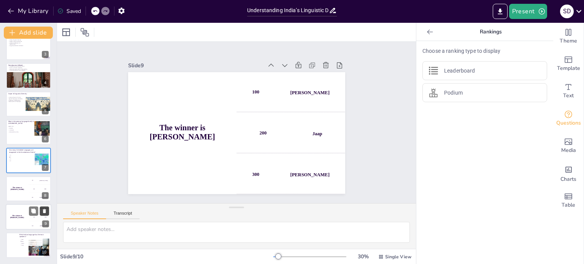
click at [48, 207] on button at bounding box center [44, 211] width 9 height 9
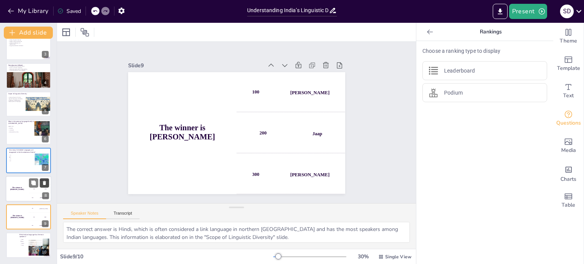
scroll to position [38, 0]
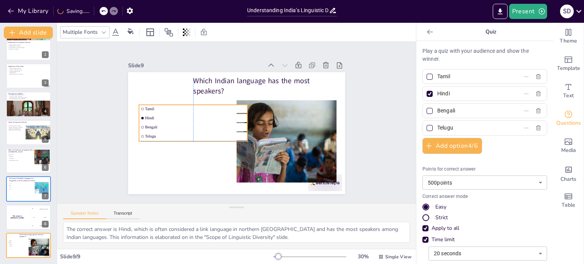
drag, startPoint x: 204, startPoint y: 113, endPoint x: 203, endPoint y: 96, distance: 17.9
click at [150, 118] on li "Hindi" at bounding box center [193, 118] width 108 height 8
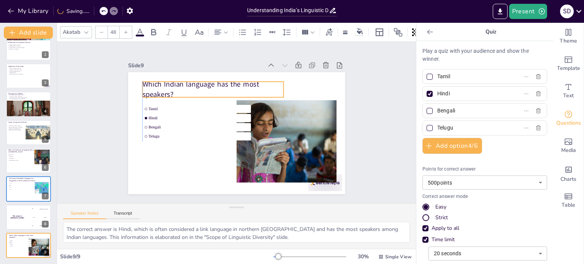
drag, startPoint x: 223, startPoint y: 81, endPoint x: 170, endPoint y: 84, distance: 53.0
click at [170, 84] on p "Which Indian language has the most speakers?" at bounding box center [212, 90] width 141 height 20
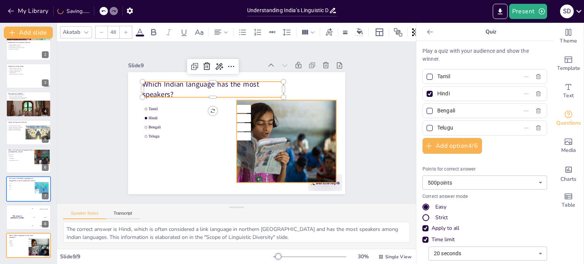
drag, startPoint x: 292, startPoint y: 105, endPoint x: 290, endPoint y: 113, distance: 7.5
click at [292, 106] on div at bounding box center [254, 141] width 167 height 83
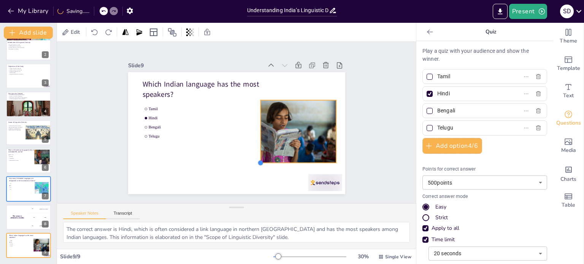
drag, startPoint x: 232, startPoint y: 179, endPoint x: 256, endPoint y: 159, distance: 31.1
click at [258, 160] on div at bounding box center [261, 163] width 6 height 6
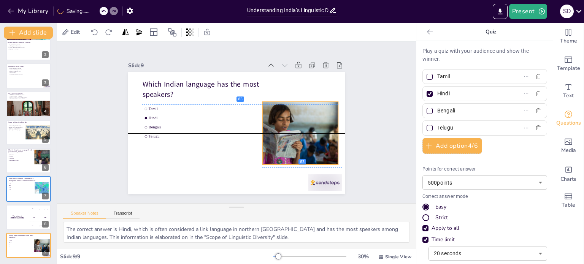
click at [303, 134] on div at bounding box center [276, 133] width 127 height 63
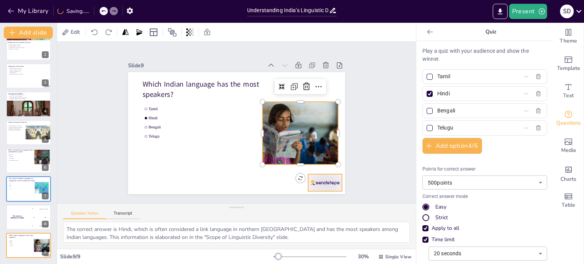
click at [328, 178] on div at bounding box center [325, 182] width 34 height 17
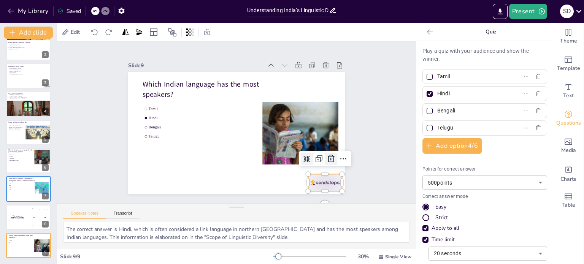
click at [326, 164] on icon at bounding box center [327, 169] width 10 height 10
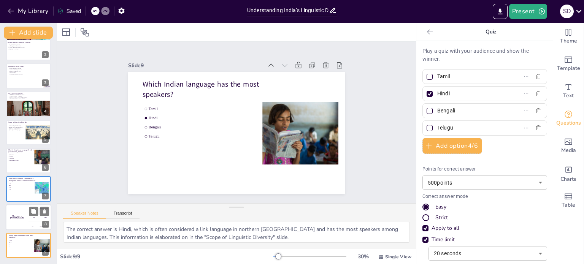
click at [30, 220] on div "200 Jaap" at bounding box center [40, 217] width 23 height 8
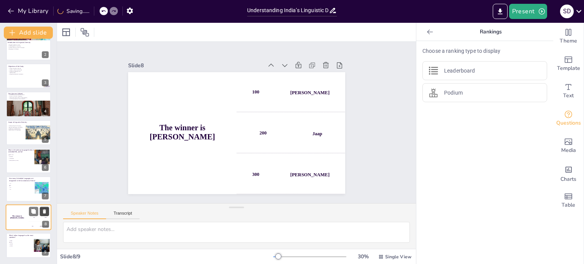
click at [46, 209] on icon at bounding box center [44, 211] width 5 height 5
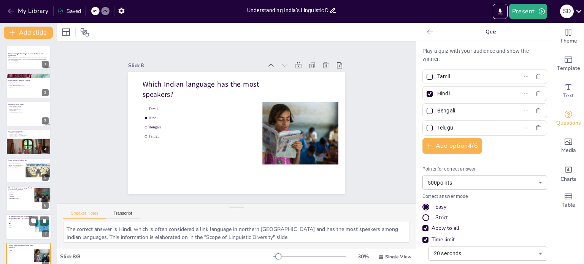
scroll to position [10, 0]
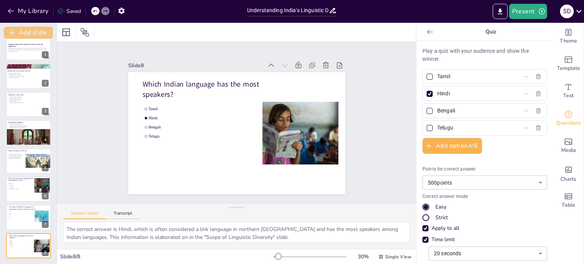
click at [12, 29] on icon "button" at bounding box center [12, 33] width 8 height 8
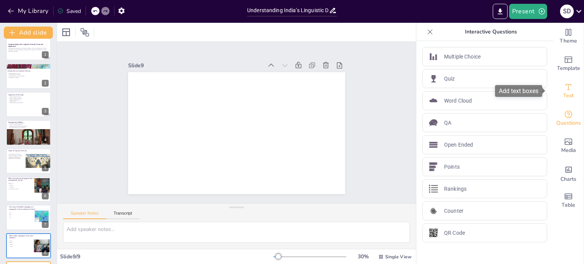
click at [568, 92] on span "Text" at bounding box center [569, 96] width 11 height 8
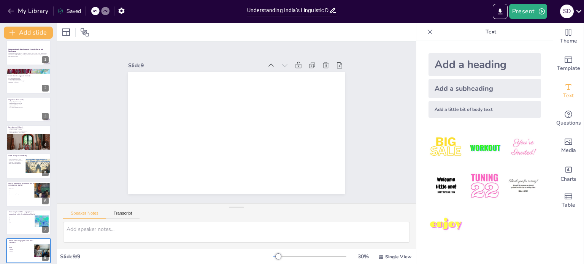
scroll to position [0, 0]
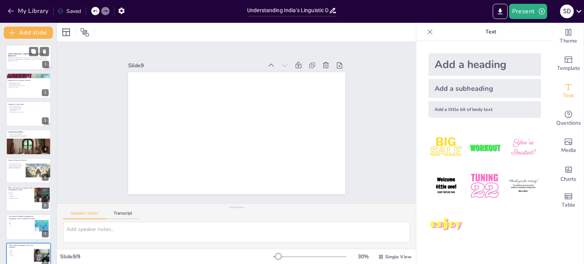
click at [27, 57] on p "This presentation explores India's linguistic diversity, its historical signifi…" at bounding box center [28, 58] width 41 height 3
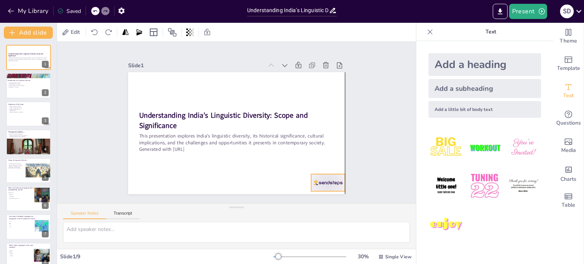
click at [334, 176] on div at bounding box center [328, 182] width 34 height 17
click at [330, 156] on icon at bounding box center [334, 158] width 9 height 9
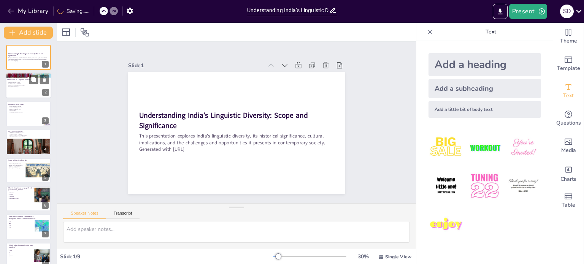
click at [29, 87] on p "languages as heritage" at bounding box center [27, 87] width 41 height 2
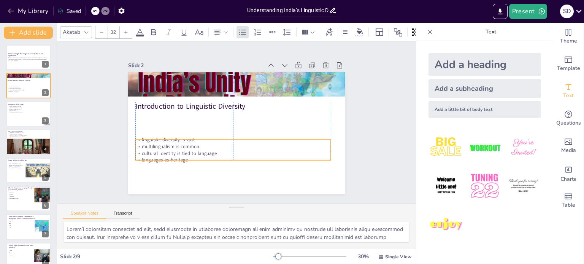
drag, startPoint x: 183, startPoint y: 127, endPoint x: 193, endPoint y: 112, distance: 17.8
click at [179, 150] on p "cultural identity is tied to language" at bounding box center [233, 153] width 196 height 7
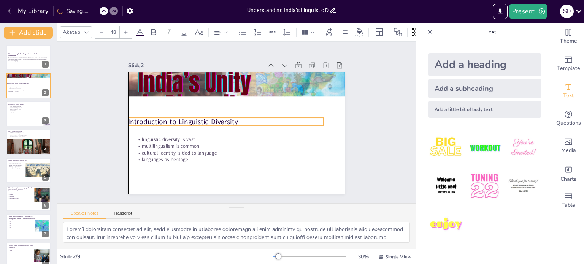
drag, startPoint x: 196, startPoint y: 102, endPoint x: 195, endPoint y: 109, distance: 7.7
click at [189, 117] on p "Introduction to Linguistic Diversity" at bounding box center [226, 122] width 196 height 10
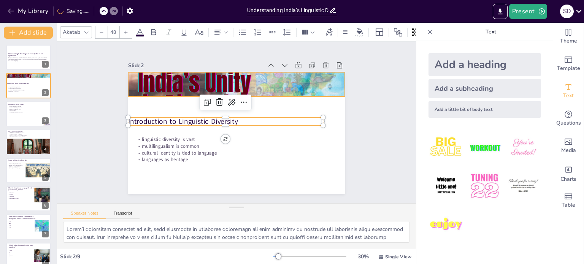
click at [233, 79] on div at bounding box center [236, 84] width 217 height 114
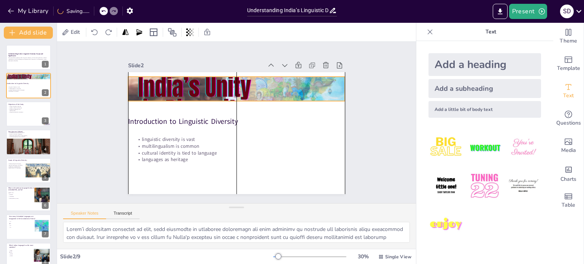
click at [232, 96] on div at bounding box center [240, 89] width 228 height 136
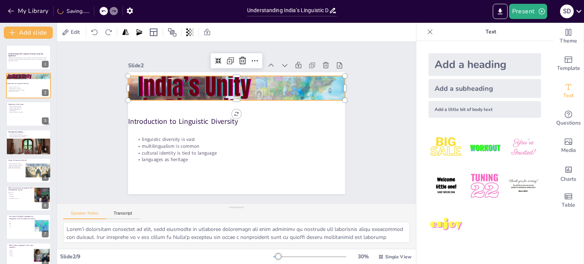
click at [230, 97] on div at bounding box center [236, 88] width 217 height 114
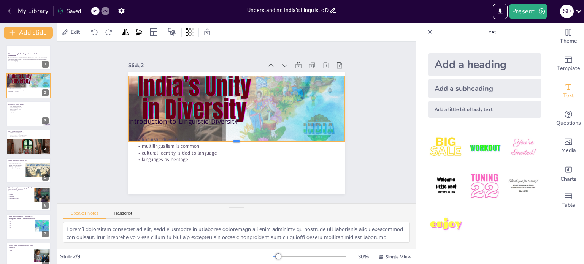
drag, startPoint x: 230, startPoint y: 99, endPoint x: 235, endPoint y: 140, distance: 41.0
click at [236, 140] on div at bounding box center [234, 144] width 217 height 29
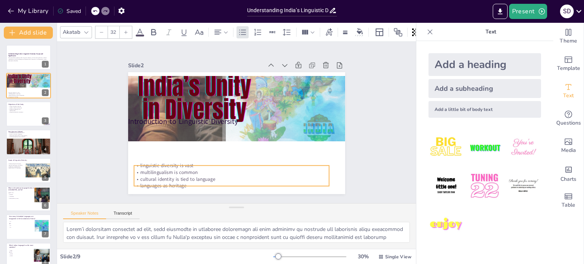
drag, startPoint x: 181, startPoint y: 148, endPoint x: 183, endPoint y: 142, distance: 7.0
click at [178, 162] on div "linguistic diversity is vast multilingualism is common cultural identity is tie…" at bounding box center [232, 175] width 196 height 27
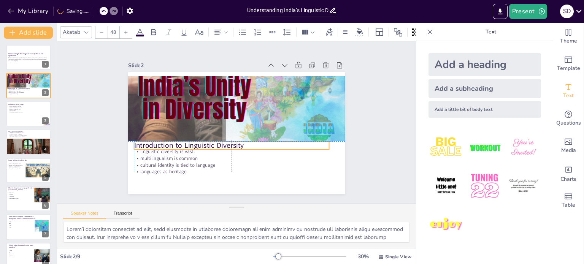
drag, startPoint x: 189, startPoint y: 117, endPoint x: 195, endPoint y: 143, distance: 26.6
click at [193, 141] on p "Introduction to Linguistic Diversity" at bounding box center [232, 146] width 196 height 10
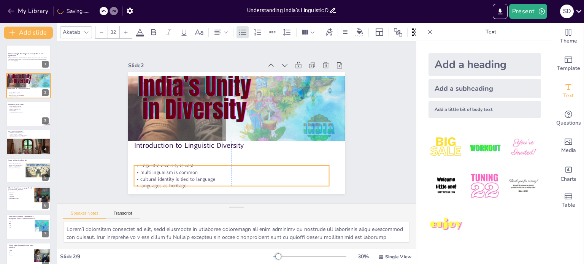
drag, startPoint x: 182, startPoint y: 157, endPoint x: 183, endPoint y: 171, distance: 14.1
click at [183, 171] on p "multilingualism is common" at bounding box center [232, 172] width 196 height 7
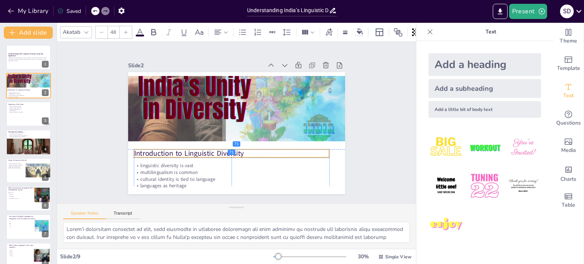
drag, startPoint x: 188, startPoint y: 143, endPoint x: 188, endPoint y: 151, distance: 8.0
click at [188, 151] on p "Introduction to Linguistic Diversity" at bounding box center [232, 154] width 196 height 10
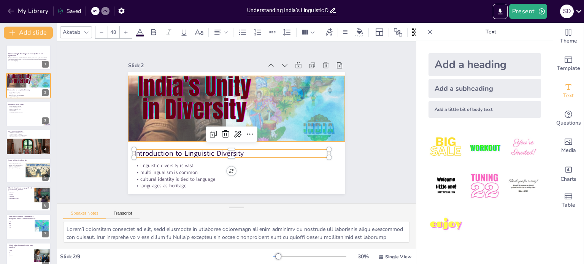
click at [274, 111] on div at bounding box center [240, 89] width 228 height 136
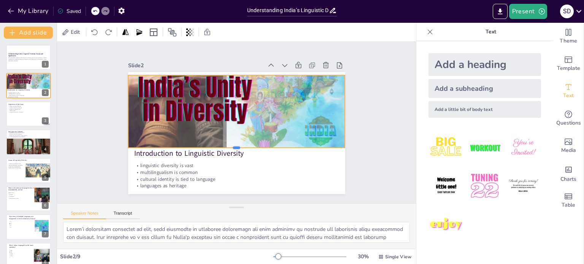
drag, startPoint x: 229, startPoint y: 140, endPoint x: 229, endPoint y: 147, distance: 7.2
click at [229, 148] on div at bounding box center [236, 151] width 217 height 6
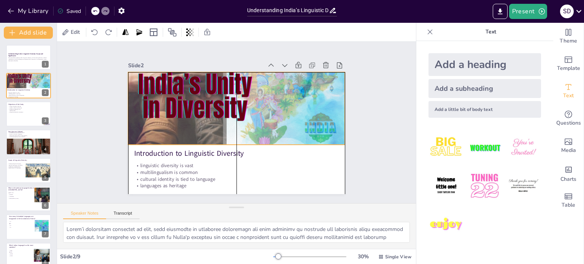
click at [228, 95] on div at bounding box center [241, 87] width 230 height 140
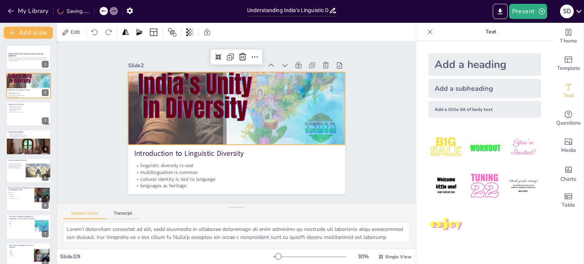
click at [396, 84] on div "Slide 1 Understanding India’s Linguistic Diversity: Scope and Significance This…" at bounding box center [236, 123] width 359 height 162
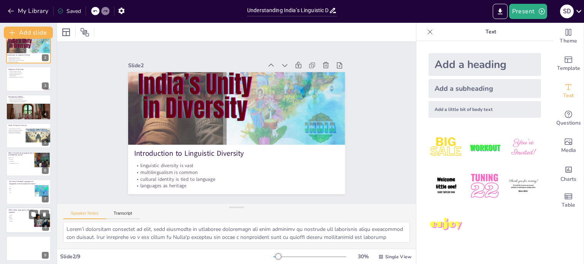
scroll to position [38, 0]
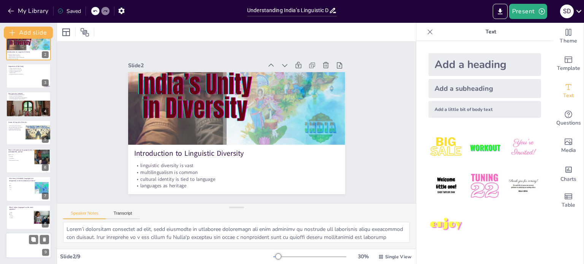
click at [21, 251] on div at bounding box center [29, 246] width 46 height 26
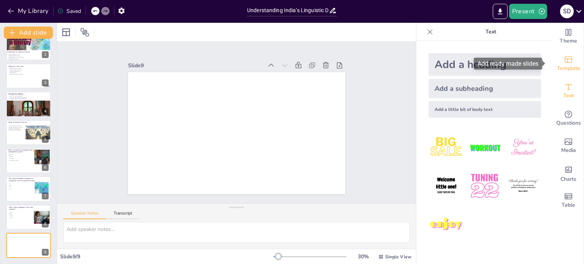
click at [574, 73] on div "Template" at bounding box center [569, 63] width 30 height 27
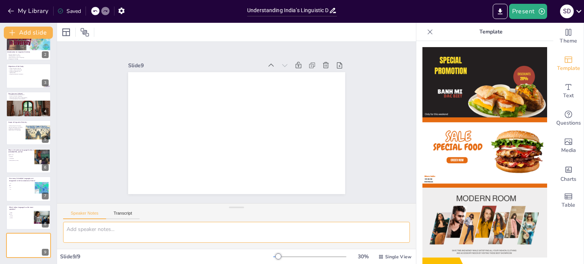
click at [151, 228] on textarea at bounding box center [236, 232] width 347 height 21
click at [133, 216] on button "Transcript" at bounding box center [123, 215] width 34 height 8
click at [96, 217] on button "Speaker Notes" at bounding box center [84, 215] width 43 height 8
click at [108, 226] on textarea "liuo8b" at bounding box center [236, 232] width 347 height 21
drag, startPoint x: 76, startPoint y: 226, endPoint x: 59, endPoint y: 226, distance: 17.1
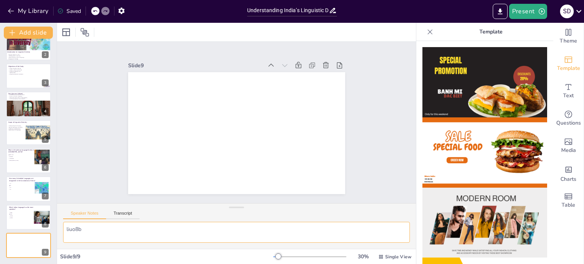
click at [59, 226] on div "liuo8b" at bounding box center [236, 235] width 359 height 27
click at [8, 216] on div at bounding box center [29, 218] width 46 height 26
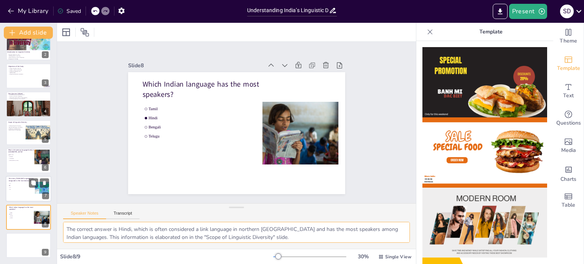
click at [14, 186] on span "22" at bounding box center [20, 186] width 21 height 1
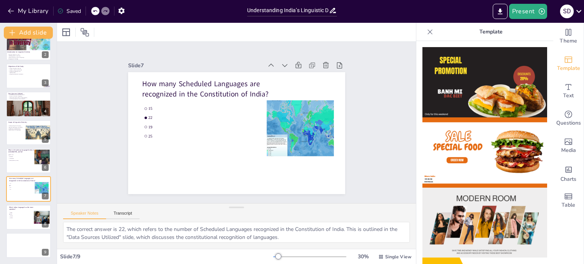
click at [19, 175] on div "Understanding India’s Linguistic Diversity: Scope and Significance This present…" at bounding box center [28, 133] width 57 height 252
click at [21, 167] on div at bounding box center [29, 161] width 46 height 26
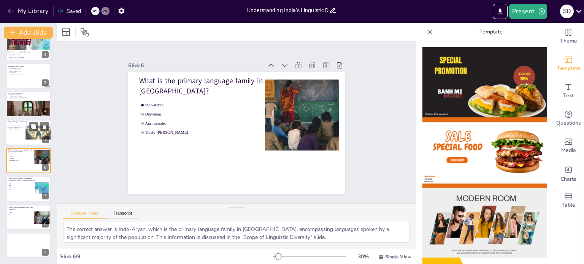
click at [32, 136] on div at bounding box center [38, 133] width 26 height 16
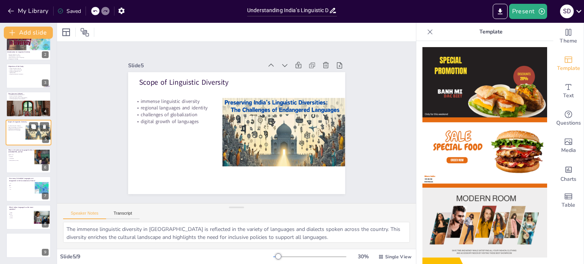
scroll to position [19, 0]
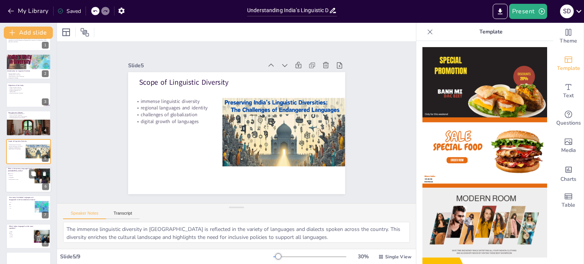
click at [14, 179] on span "Tibeto-[PERSON_NAME]" at bounding box center [19, 179] width 21 height 1
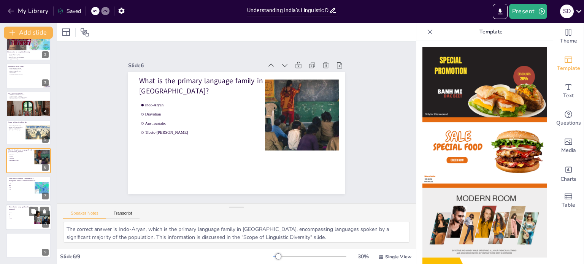
click at [24, 216] on span "Bengali" at bounding box center [20, 216] width 21 height 1
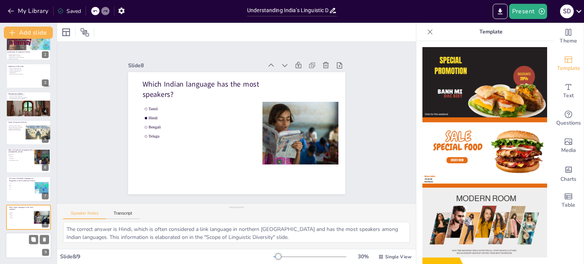
click at [25, 233] on div at bounding box center [29, 246] width 46 height 26
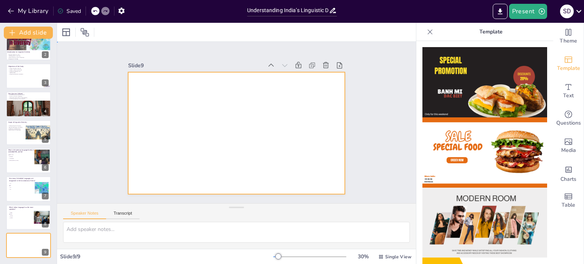
click at [149, 88] on div at bounding box center [235, 133] width 229 height 144
click at [558, 86] on div "Text" at bounding box center [569, 91] width 30 height 27
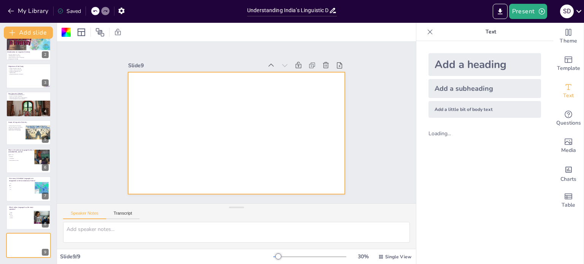
click at [503, 68] on div "Add a heading" at bounding box center [485, 64] width 113 height 23
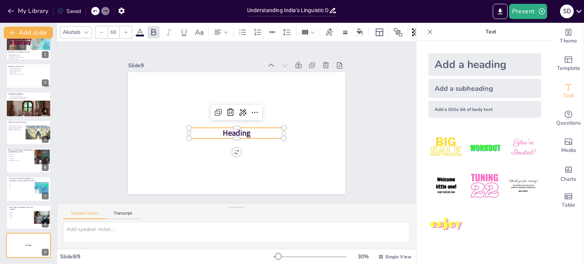
click at [251, 129] on p "Heading" at bounding box center [236, 133] width 95 height 11
click at [253, 131] on p "Heading" at bounding box center [236, 133] width 95 height 11
click at [270, 128] on p "Heading" at bounding box center [236, 133] width 95 height 11
click at [262, 131] on p "Heading" at bounding box center [236, 133] width 95 height 11
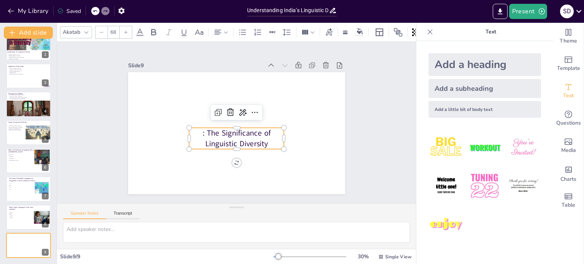
click at [201, 131] on p ": The Significance of Linguistic Diversity" at bounding box center [221, 117] width 50 height 97
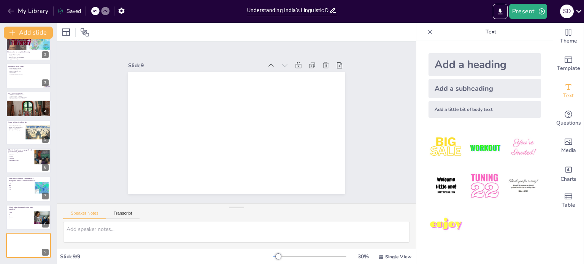
click at [93, 10] on div at bounding box center [95, 11] width 8 height 8
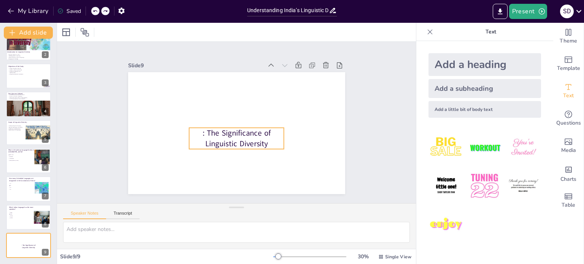
click at [205, 130] on p ": The Significance of Linguistic Diversity" at bounding box center [236, 139] width 95 height 22
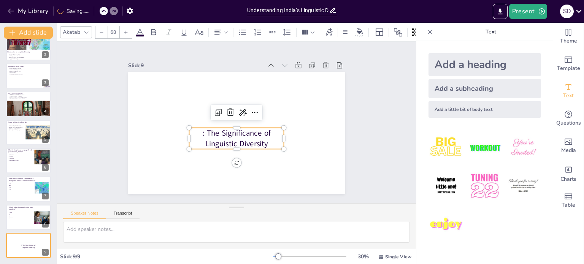
click at [201, 131] on p ": The Significance of Linguistic Diversity" at bounding box center [236, 139] width 95 height 22
click at [201, 129] on p ": The Significance of Linguistic Diversity" at bounding box center [236, 138] width 95 height 22
click at [201, 130] on p ": The Significance of Linguistic Diversity" at bounding box center [236, 138] width 95 height 22
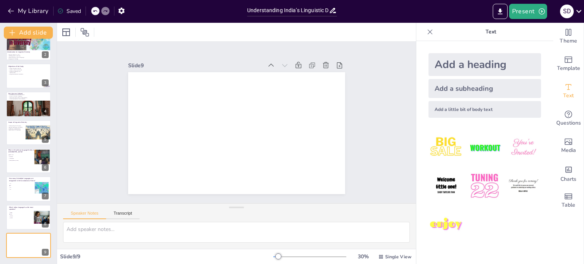
click at [99, 11] on div at bounding box center [95, 11] width 8 height 8
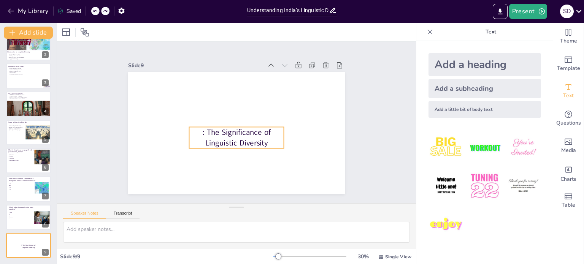
click at [209, 134] on p ": The Significance of Linguistic Diversity" at bounding box center [226, 133] width 80 height 85
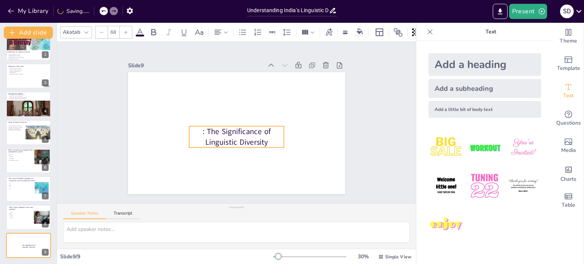
click at [198, 128] on p ": The Significance of Linguistic Diversity" at bounding box center [236, 137] width 95 height 22
drag, startPoint x: 198, startPoint y: 128, endPoint x: 193, endPoint y: 129, distance: 5.4
click at [193, 129] on p ": The Significance of Linguistic Diversity" at bounding box center [236, 137] width 95 height 22
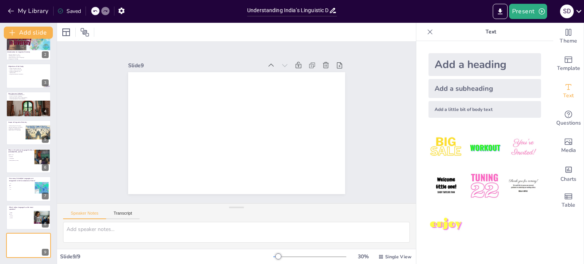
click at [96, 10] on icon at bounding box center [95, 11] width 5 height 5
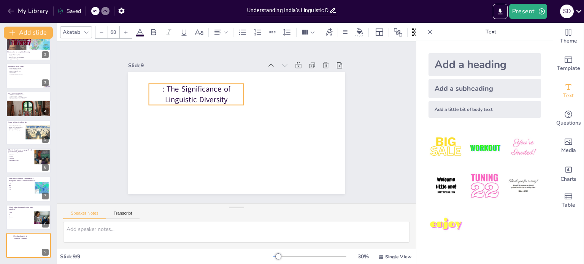
drag, startPoint x: 205, startPoint y: 137, endPoint x: 208, endPoint y: 81, distance: 55.3
click at [164, 94] on p ": The Significance of Linguistic Diversity" at bounding box center [196, 95] width 95 height 22
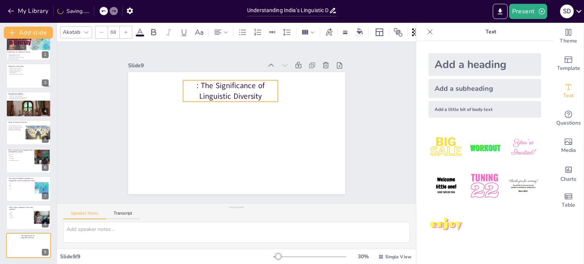
drag, startPoint x: 237, startPoint y: 93, endPoint x: 269, endPoint y: 93, distance: 32.0
click at [269, 93] on p ": The Significance of Linguistic Diversity" at bounding box center [230, 91] width 95 height 22
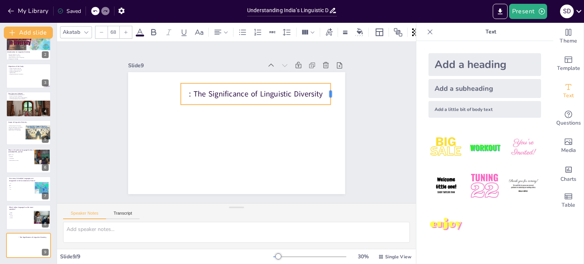
drag, startPoint x: 271, startPoint y: 91, endPoint x: 303, endPoint y: 91, distance: 32.3
click at [331, 91] on div at bounding box center [334, 93] width 6 height 21
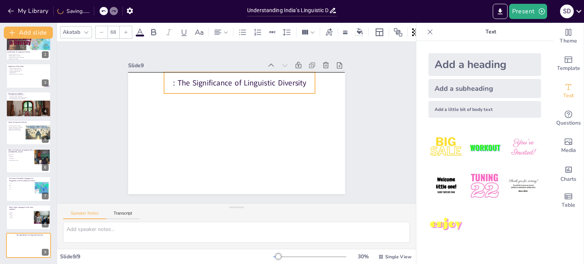
drag, startPoint x: 253, startPoint y: 85, endPoint x: 237, endPoint y: 76, distance: 19.3
click at [237, 76] on div ": The Significance of Linguistic Diversity" at bounding box center [239, 82] width 151 height 21
click at [170, 79] on p ": The Significance of Linguistic Diversity" at bounding box center [239, 83] width 151 height 11
click at [167, 80] on p ": The Significance of Linguistic Diversity" at bounding box center [239, 83] width 151 height 11
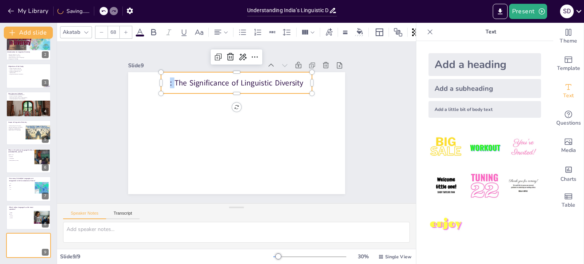
drag, startPoint x: 169, startPoint y: 80, endPoint x: 164, endPoint y: 82, distance: 5.7
click at [164, 82] on p ": The Significance of Linguistic Diversity" at bounding box center [236, 83] width 151 height 11
click at [227, 57] on icon at bounding box center [230, 57] width 7 height 8
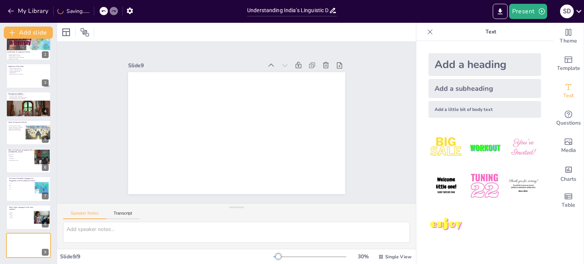
drag, startPoint x: 527, startPoint y: 68, endPoint x: 507, endPoint y: 74, distance: 20.7
click at [527, 68] on div "Add a heading" at bounding box center [485, 64] width 113 height 23
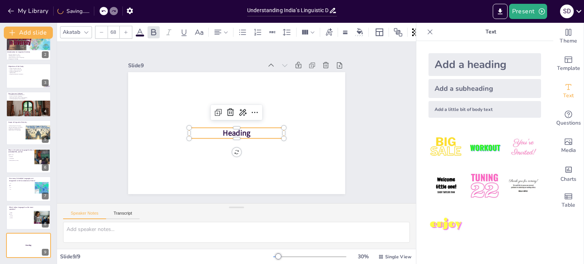
click at [251, 128] on p "Heading" at bounding box center [236, 133] width 95 height 11
click at [250, 129] on p "Heading" at bounding box center [236, 133] width 95 height 11
click at [249, 131] on p "Heading" at bounding box center [236, 133] width 96 height 21
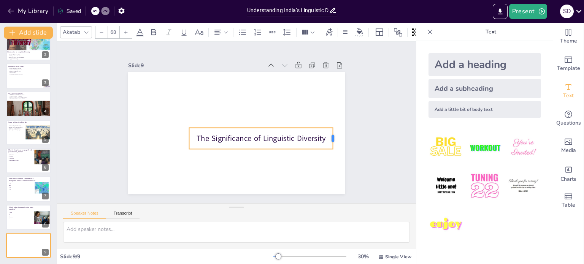
drag, startPoint x: 279, startPoint y: 137, endPoint x: 328, endPoint y: 128, distance: 49.8
click at [333, 128] on div at bounding box center [336, 138] width 6 height 21
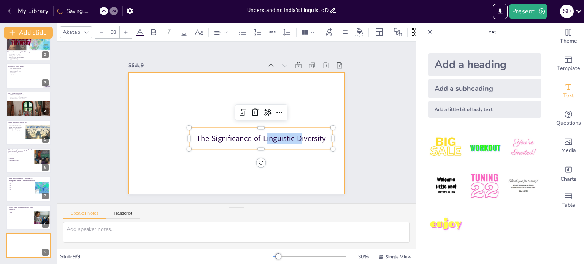
drag, startPoint x: 260, startPoint y: 139, endPoint x: 248, endPoint y: 123, distance: 20.4
click at [231, 120] on div "The Significance of Linguistic Diversity" at bounding box center [236, 133] width 217 height 122
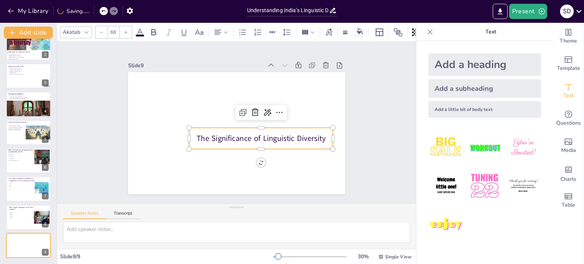
click at [245, 134] on p "The Significance of Linguistic Diversity" at bounding box center [261, 138] width 144 height 11
drag, startPoint x: 253, startPoint y: 135, endPoint x: 253, endPoint y: 143, distance: 8.4
click at [248, 133] on p "The Significance of Linguistic Diversity" at bounding box center [261, 138] width 144 height 11
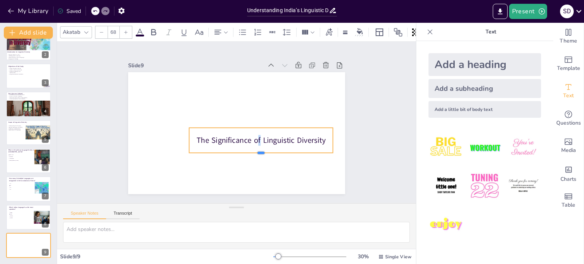
drag, startPoint x: 277, startPoint y: 147, endPoint x: 273, endPoint y: 151, distance: 5.7
click at [273, 153] on div at bounding box center [261, 156] width 144 height 6
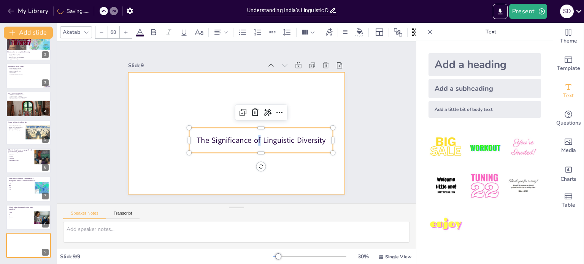
click at [276, 175] on div at bounding box center [236, 133] width 217 height 122
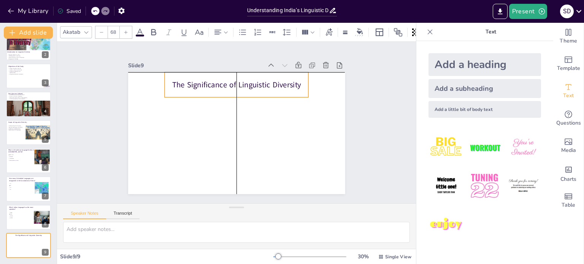
drag, startPoint x: 272, startPoint y: 141, endPoint x: 250, endPoint y: 88, distance: 58.0
click at [249, 87] on p "The Significance of Linguistic Diversity" at bounding box center [237, 85] width 144 height 11
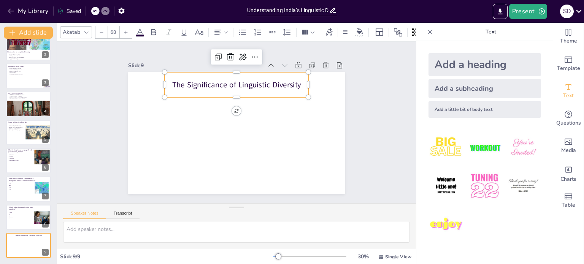
click at [172, 80] on p "The Significance of Linguistic Diversity" at bounding box center [237, 85] width 144 height 11
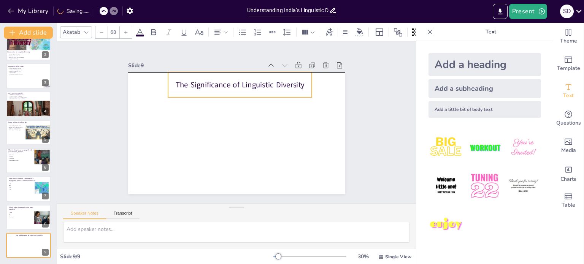
click at [174, 82] on p "The Significance of Linguistic Diversity" at bounding box center [244, 86] width 145 height 26
click at [175, 81] on p "The Significance of Linguistic Diversity" at bounding box center [240, 85] width 144 height 11
click at [173, 82] on p "The Significance of Linguistic Diversity" at bounding box center [240, 85] width 144 height 11
click at [293, 80] on p "The Significance of Linguistic Diversity" at bounding box center [247, 86] width 143 height 41
click at [293, 80] on p "The Significance of Linguistic Diversity" at bounding box center [240, 85] width 144 height 11
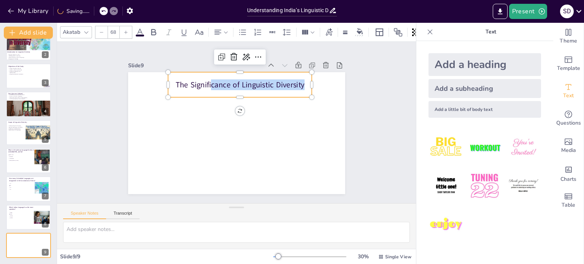
drag, startPoint x: 296, startPoint y: 82, endPoint x: 306, endPoint y: 87, distance: 10.9
click at [308, 87] on div "The Significance of Linguistic Diversity" at bounding box center [236, 133] width 217 height 122
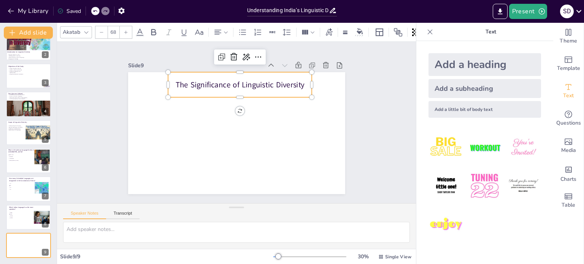
click at [301, 82] on p "The Significance of Linguistic Diversity" at bounding box center [240, 85] width 144 height 11
drag, startPoint x: 301, startPoint y: 82, endPoint x: 177, endPoint y: 83, distance: 123.3
click at [177, 83] on p "The Significance of Linguistic Diversity" at bounding box center [240, 85] width 144 height 11
click at [150, 29] on icon at bounding box center [153, 32] width 9 height 9
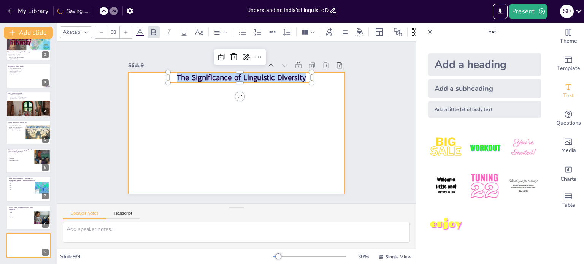
click at [162, 91] on div at bounding box center [236, 133] width 217 height 122
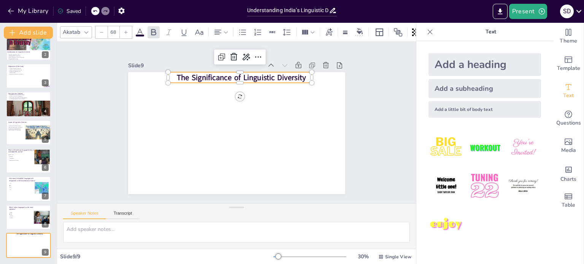
click at [237, 79] on strong "The Significance of Linguistic Diversity" at bounding box center [241, 77] width 129 height 11
click at [314, 77] on div at bounding box center [317, 80] width 7 height 7
click at [301, 76] on p "The Significance of Linguistic Diversity" at bounding box center [241, 77] width 144 height 11
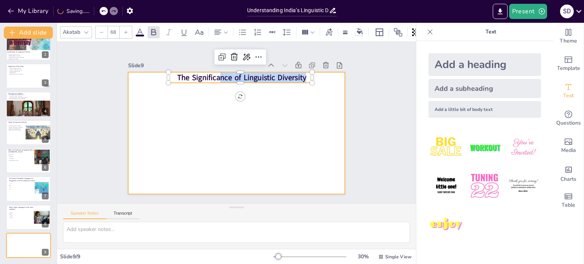
drag, startPoint x: 301, startPoint y: 76, endPoint x: 173, endPoint y: 82, distance: 128.4
click at [174, 85] on div "The Significance of Linguistic Diversity" at bounding box center [236, 133] width 217 height 122
drag, startPoint x: 284, startPoint y: 92, endPoint x: 291, endPoint y: 82, distance: 11.5
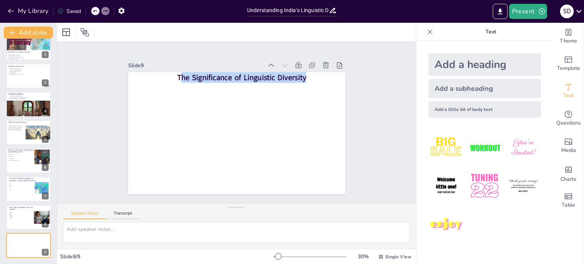
drag, startPoint x: 299, startPoint y: 73, endPoint x: 172, endPoint y: 70, distance: 127.1
click at [177, 72] on strong "The Significance of Linguistic Diversity" at bounding box center [241, 77] width 129 height 11
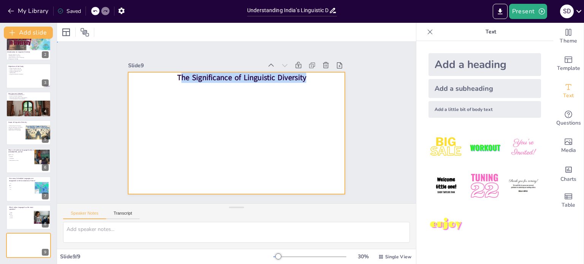
drag, startPoint x: 271, startPoint y: 92, endPoint x: 289, endPoint y: 80, distance: 21.2
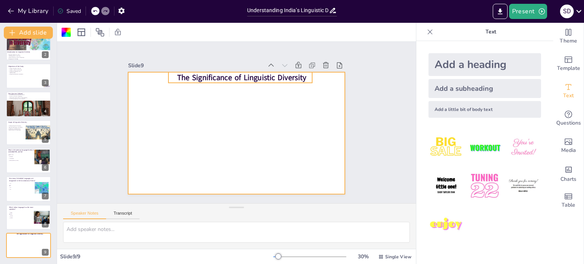
click at [301, 74] on strong "The Significance of Linguistic Diversity" at bounding box center [241, 77] width 129 height 11
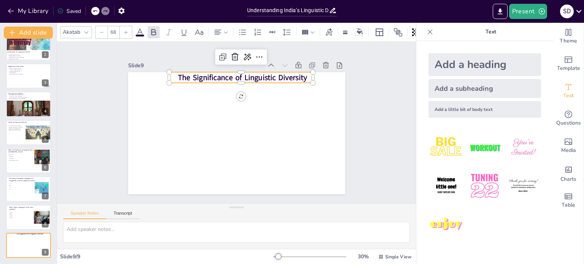
click at [301, 74] on strong "The Significance of Linguistic Diversity" at bounding box center [246, 79] width 129 height 24
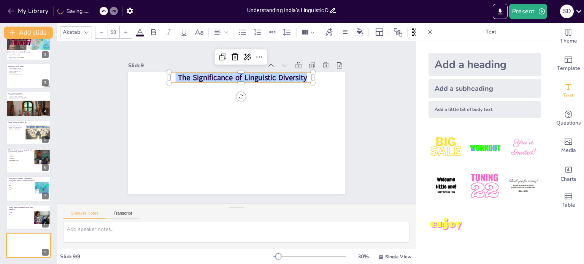
drag, startPoint x: 301, startPoint y: 74, endPoint x: 160, endPoint y: 77, distance: 140.8
click at [160, 77] on div "The Significance of Linguistic Diversity" at bounding box center [235, 133] width 229 height 144
click at [154, 32] on icon at bounding box center [153, 32] width 5 height 6
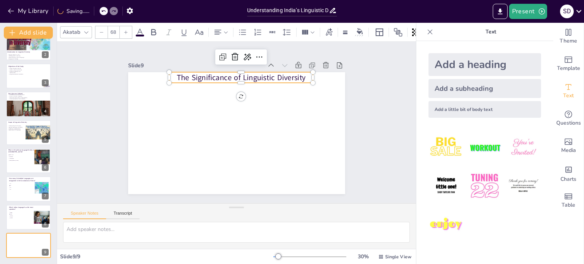
click at [144, 30] on div "Akatab 68" at bounding box center [253, 32] width 386 height 13
click at [199, 32] on icon at bounding box center [199, 31] width 8 height 5
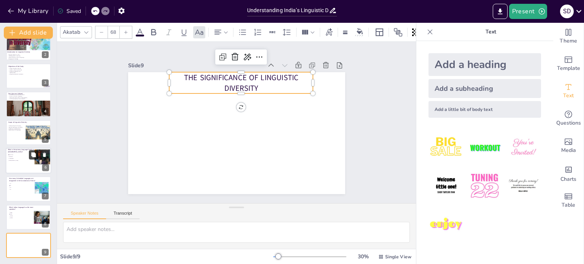
click at [30, 159] on button at bounding box center [33, 154] width 9 height 9
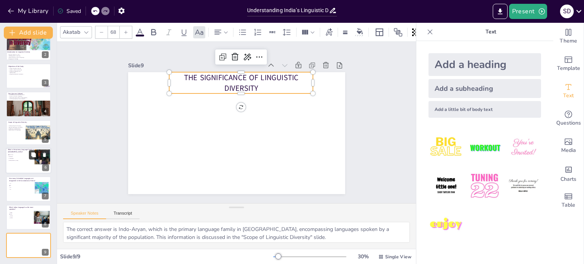
scroll to position [67, 0]
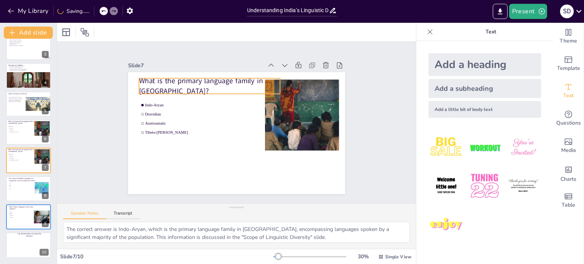
click at [159, 77] on p "What is the primary language family in [GEOGRAPHIC_DATA]?" at bounding box center [209, 86] width 141 height 20
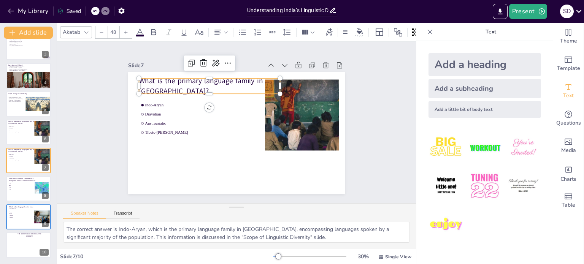
click at [186, 79] on p "What is the primary language family in [GEOGRAPHIC_DATA]?" at bounding box center [209, 86] width 141 height 20
click at [248, 78] on p "What is the primary language family in [GEOGRAPHIC_DATA]?" at bounding box center [209, 86] width 141 height 20
click at [201, 32] on icon at bounding box center [199, 32] width 9 height 9
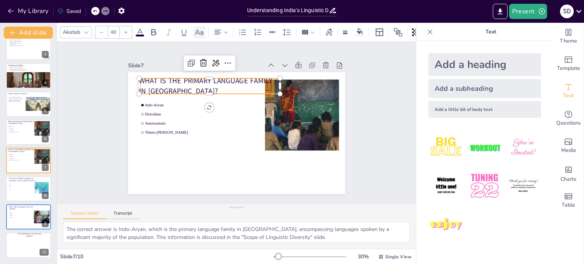
click at [201, 32] on icon at bounding box center [199, 32] width 9 height 9
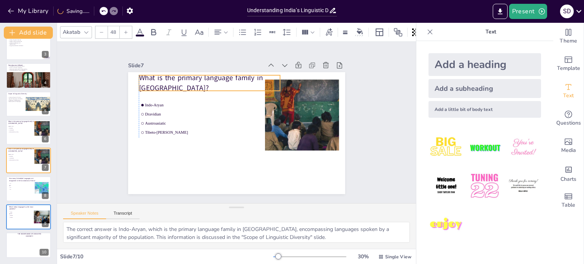
click at [177, 76] on p "What is the primary language family in [GEOGRAPHIC_DATA]?" at bounding box center [209, 83] width 141 height 20
drag, startPoint x: 30, startPoint y: 240, endPoint x: 30, endPoint y: 236, distance: 4.6
click at [30, 240] on button at bounding box center [33, 239] width 9 height 9
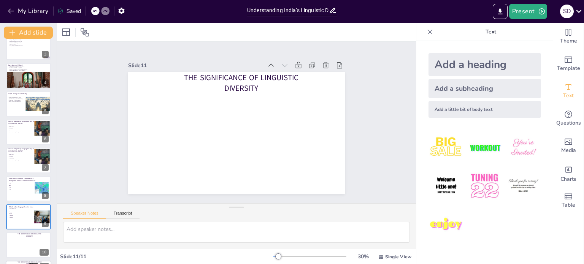
scroll to position [95, 0]
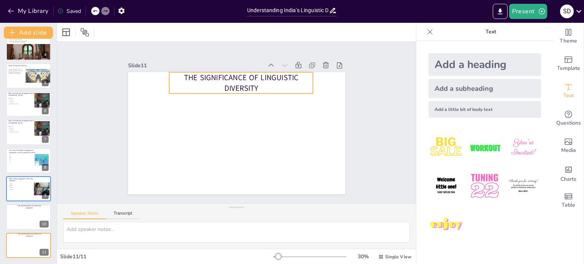
click at [247, 89] on p "The Significance of Linguistic Diversity" at bounding box center [246, 83] width 146 height 37
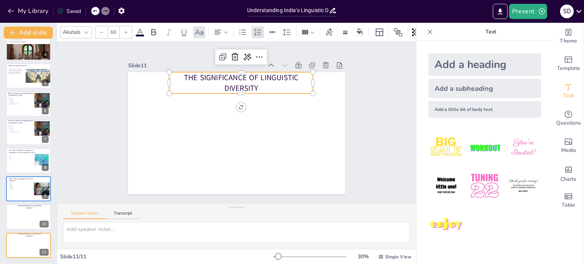
click at [247, 89] on p "The Significance of Linguistic Diversity" at bounding box center [241, 83] width 144 height 22
click at [96, 32] on div at bounding box center [102, 32] width 12 height 12
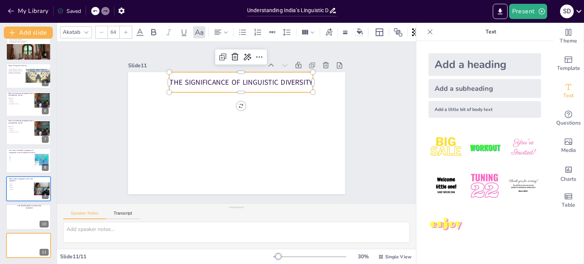
click at [96, 32] on div at bounding box center [102, 32] width 12 height 12
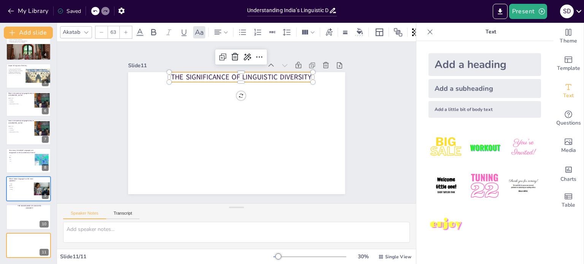
click at [96, 32] on div at bounding box center [102, 32] width 12 height 12
click at [97, 32] on div at bounding box center [102, 32] width 12 height 12
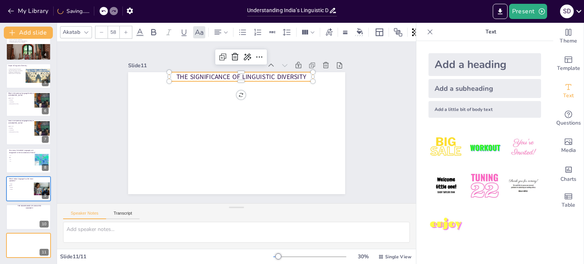
click at [97, 32] on div at bounding box center [102, 32] width 12 height 12
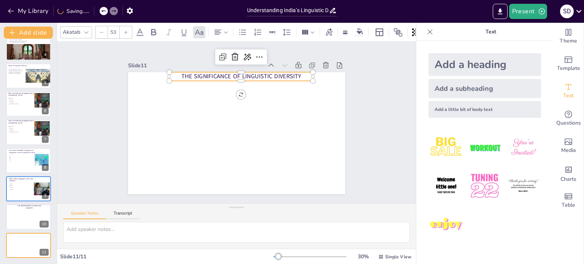
click at [97, 32] on div at bounding box center [102, 32] width 12 height 12
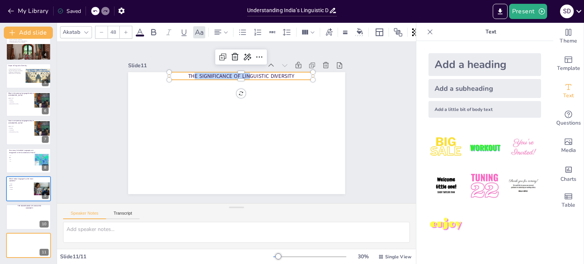
drag, startPoint x: 242, startPoint y: 74, endPoint x: 268, endPoint y: 72, distance: 26.3
click at [236, 80] on div "The Significance of Linguistic Diversity" at bounding box center [236, 133] width 217 height 122
click at [287, 73] on p "The Significance of Linguistic Diversity" at bounding box center [241, 76] width 144 height 8
click at [291, 73] on p "The Significance of Linguistic Diversity" at bounding box center [241, 76] width 144 height 8
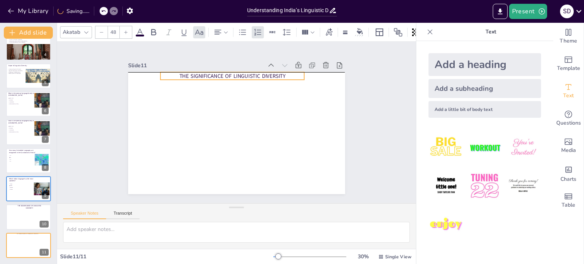
drag, startPoint x: 267, startPoint y: 73, endPoint x: 258, endPoint y: 75, distance: 9.0
click at [258, 75] on p "The Significance of Linguistic Diversity" at bounding box center [233, 76] width 144 height 8
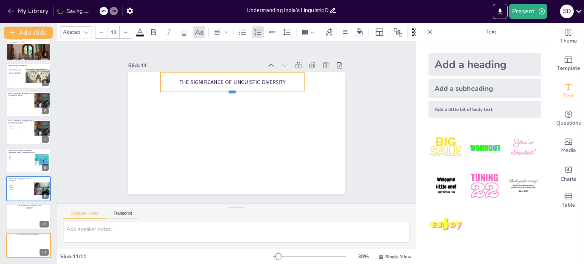
drag, startPoint x: 226, startPoint y: 81, endPoint x: 226, endPoint y: 89, distance: 8.8
click at [226, 92] on div at bounding box center [233, 95] width 144 height 6
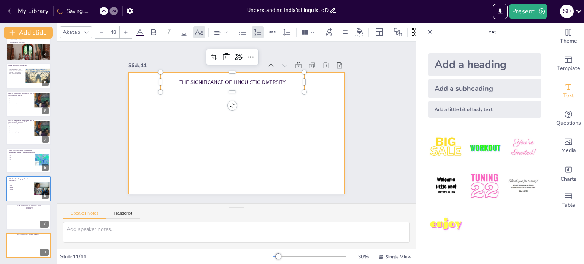
click at [315, 118] on div at bounding box center [235, 133] width 238 height 165
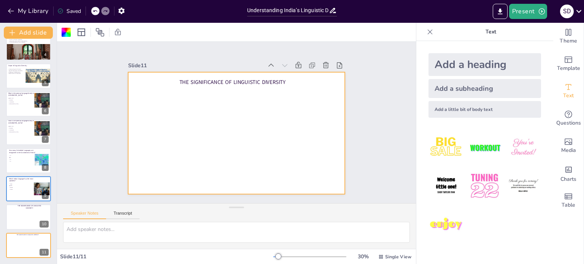
click at [520, 94] on div "Add a subheading" at bounding box center [485, 88] width 113 height 19
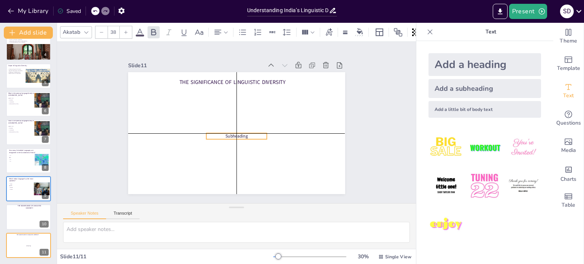
click at [245, 133] on p "Subheading" at bounding box center [236, 136] width 60 height 6
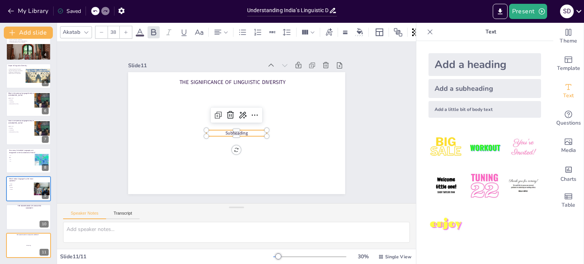
click at [245, 131] on p "Subheading" at bounding box center [236, 134] width 60 height 6
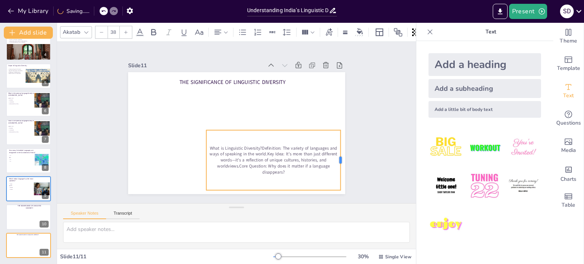
drag, startPoint x: 262, startPoint y: 156, endPoint x: 354, endPoint y: 144, distance: 92.8
click at [344, 143] on div "Slide 1 Understanding India’s Linguistic Diversity: Scope and Significance This…" at bounding box center [237, 122] width 260 height 143
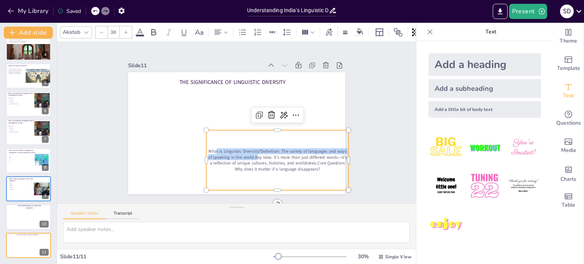
drag, startPoint x: 251, startPoint y: 152, endPoint x: 210, endPoint y: 130, distance: 47.0
click at [210, 131] on div "What is Linguistic Diversity?Definition: The variety of languages and ways of s…" at bounding box center [277, 161] width 142 height 60
click at [274, 142] on div "What is Linguistic Diversity?Definition: The variety of languages and ways of s…" at bounding box center [269, 168] width 152 height 89
click at [272, 127] on div "What is Linguistic Diversity?Definition: The variety of languages and ways of s…" at bounding box center [264, 171] width 154 height 101
click at [267, 114] on icon at bounding box center [272, 119] width 10 height 10
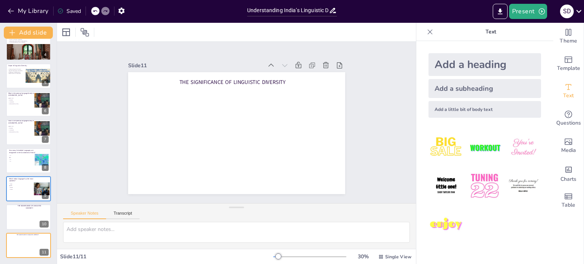
click at [461, 111] on div "Add a little bit of body text" at bounding box center [485, 109] width 113 height 17
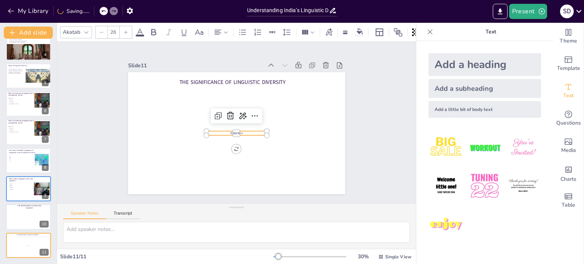
click at [247, 131] on p "Body text" at bounding box center [236, 133] width 60 height 4
click at [247, 129] on p "Body text" at bounding box center [234, 133] width 60 height 17
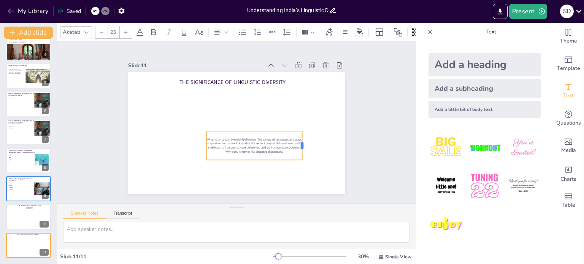
drag, startPoint x: 263, startPoint y: 143, endPoint x: 298, endPoint y: 141, distance: 35.1
click at [302, 141] on div at bounding box center [305, 145] width 6 height 29
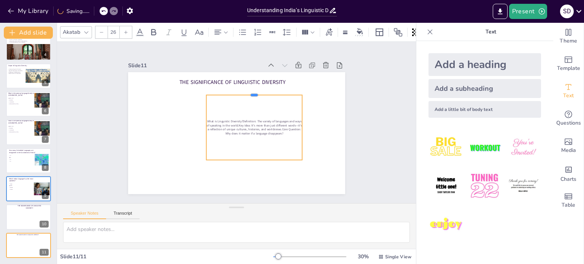
drag, startPoint x: 249, startPoint y: 127, endPoint x: 241, endPoint y: 91, distance: 37.0
click at [241, 91] on div at bounding box center [254, 92] width 96 height 6
drag, startPoint x: 199, startPoint y: 121, endPoint x: 204, endPoint y: 131, distance: 11.4
click at [162, 119] on div "The Significance of Linguistic Diversity What is Linguistic Diversity?Definitio…" at bounding box center [236, 133] width 217 height 122
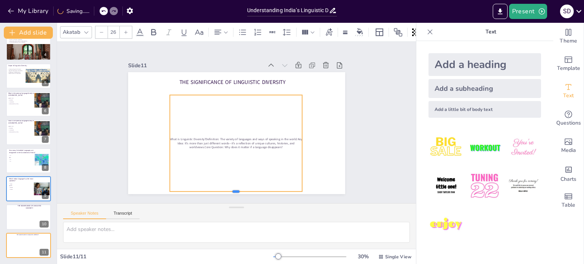
drag, startPoint x: 231, startPoint y: 157, endPoint x: 296, endPoint y: 164, distance: 65.1
click at [234, 186] on div "The Significance of Linguistic Diversity What is Linguistic Diversity?Definitio…" at bounding box center [236, 133] width 217 height 122
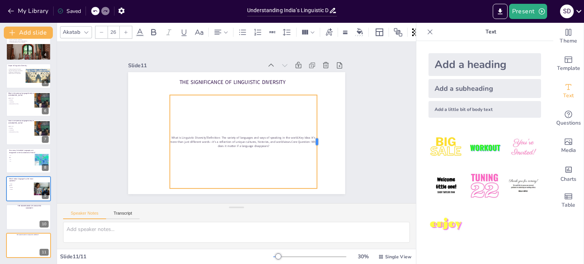
drag, startPoint x: 297, startPoint y: 137, endPoint x: 312, endPoint y: 140, distance: 15.0
click at [317, 140] on div at bounding box center [320, 142] width 6 height 94
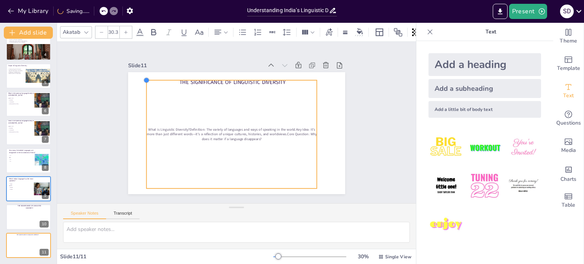
drag, startPoint x: 164, startPoint y: 91, endPoint x: 142, endPoint y: 75, distance: 27.3
click at [143, 77] on div at bounding box center [146, 80] width 6 height 6
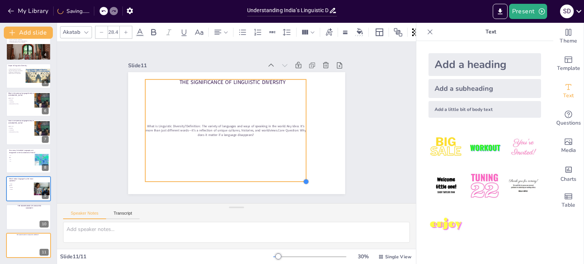
drag, startPoint x: 311, startPoint y: 186, endPoint x: 217, endPoint y: 131, distance: 109.1
click at [272, 179] on div "The Significance of Linguistic Diversity What is Linguistic Diversity?Definitio…" at bounding box center [236, 133] width 217 height 122
click at [122, 32] on div at bounding box center [126, 32] width 12 height 12
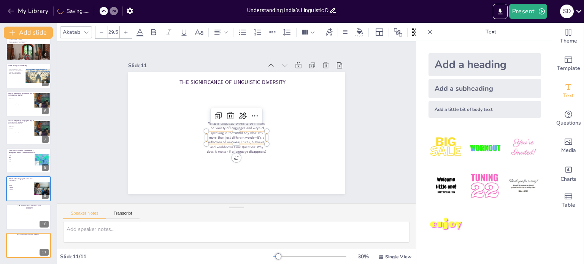
click at [122, 32] on div at bounding box center [126, 32] width 12 height 12
click at [123, 31] on div at bounding box center [126, 32] width 12 height 12
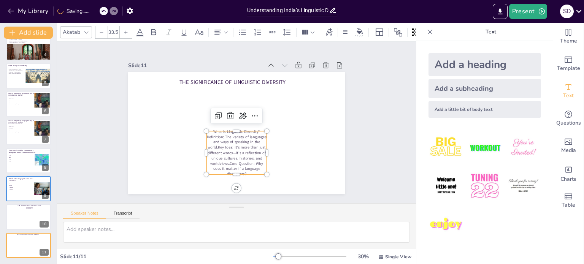
click at [123, 31] on div at bounding box center [126, 32] width 12 height 12
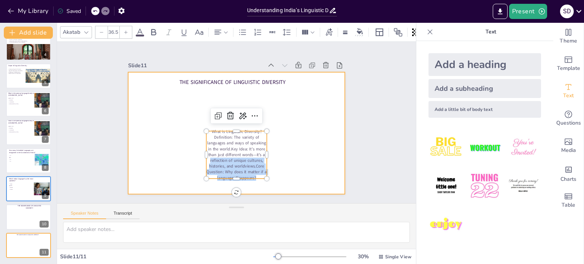
drag, startPoint x: 260, startPoint y: 150, endPoint x: 266, endPoint y: 151, distance: 6.1
click at [270, 149] on div "The Significance of Linguistic Diversity What is Linguistic Diversity?Definitio…" at bounding box center [235, 133] width 229 height 144
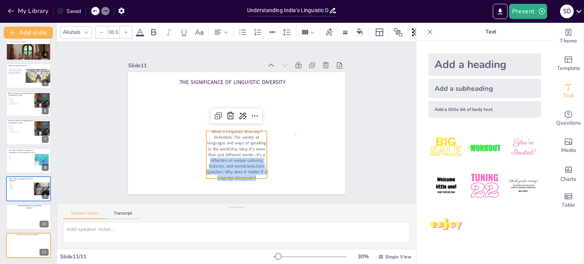
drag, startPoint x: 296, startPoint y: 134, endPoint x: 275, endPoint y: 145, distance: 23.8
click at [294, 135] on div at bounding box center [236, 133] width 217 height 122
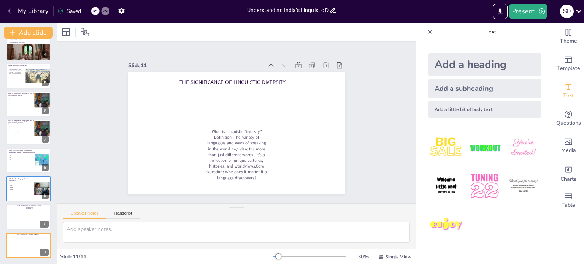
drag, startPoint x: 247, startPoint y: 152, endPoint x: 253, endPoint y: 151, distance: 6.3
click at [247, 152] on p "What is Linguistic Diversity?Definition: The variety of languages and ways of s…" at bounding box center [236, 155] width 60 height 52
click at [252, 152] on p "What is Linguistic Diversity?Definition: The variety of languages and ways of s…" at bounding box center [236, 155] width 60 height 52
click at [239, 149] on p "What is Linguistic Diversity?Definition: The variety of languages and ways of s…" at bounding box center [236, 155] width 60 height 52
click at [213, 134] on p "What is Linguistic Diversity?Definition: The variety of languages and ways of s…" at bounding box center [236, 155] width 60 height 52
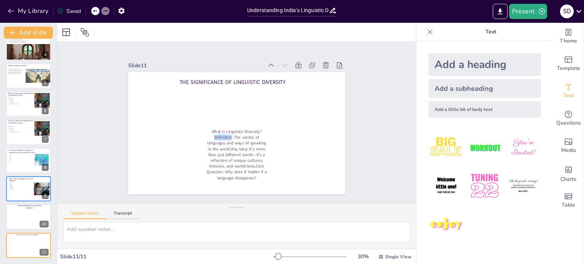
drag, startPoint x: 213, startPoint y: 134, endPoint x: 228, endPoint y: 137, distance: 15.7
click at [213, 134] on p "What is Linguistic Diversity?Definition: The variety of languages and ways of s…" at bounding box center [236, 155] width 60 height 52
click at [242, 132] on p "What is Linguistic Diversity?Definition: The variety of languages and ways of s…" at bounding box center [227, 153] width 74 height 68
click at [247, 137] on p "What is Linguistic Diversity?Definition: The variety of languages and ways of s…" at bounding box center [236, 155] width 60 height 52
click at [212, 170] on p "What is Linguistic Diversity?Definition: The variety of languages and ways of s…" at bounding box center [236, 155] width 60 height 52
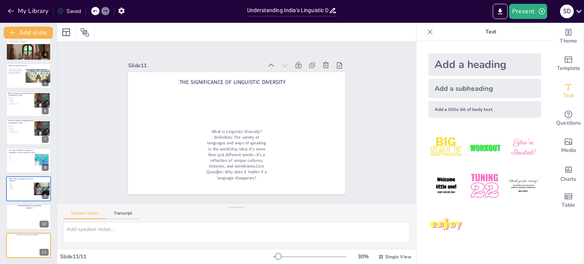
click at [212, 167] on p "What is Linguistic Diversity?Definition: The variety of languages and ways of s…" at bounding box center [234, 155] width 66 height 58
drag, startPoint x: 213, startPoint y: 165, endPoint x: 215, endPoint y: 159, distance: 5.7
click at [213, 164] on p "What is Linguistic Diversity?Definition: The variety of languages and ways of s…" at bounding box center [230, 155] width 70 height 64
click at [215, 159] on p "What is Linguistic Diversity?Definition: The variety of languages and ways of s…" at bounding box center [236, 155] width 60 height 52
drag, startPoint x: 94, startPoint y: 7, endPoint x: 137, endPoint y: 41, distance: 54.4
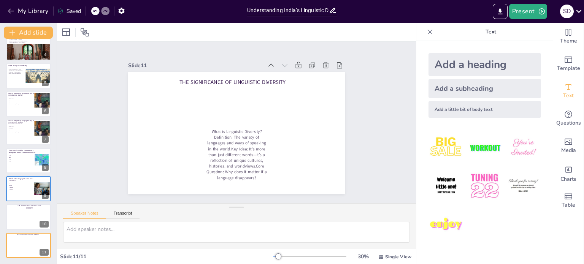
click at [95, 7] on div at bounding box center [95, 11] width 8 height 8
click at [97, 12] on icon at bounding box center [95, 11] width 5 height 5
click at [209, 131] on p "What is Linguistic Diversity?Definition: The variety of languages and ways of s…" at bounding box center [236, 154] width 60 height 51
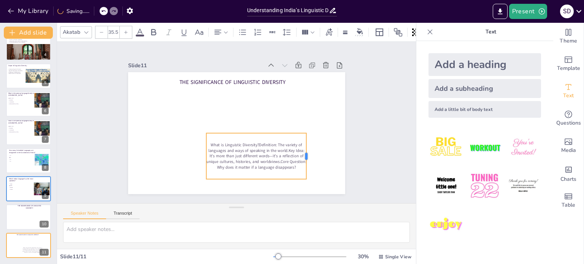
drag, startPoint x: 262, startPoint y: 153, endPoint x: 301, endPoint y: 146, distance: 40.1
click at [301, 146] on div at bounding box center [305, 164] width 11 height 46
click at [254, 142] on p "What is Linguistic Diversity?Definition: The variety of languages and ways of s…" at bounding box center [254, 156] width 100 height 28
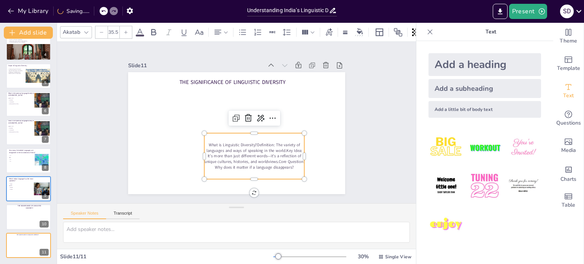
click at [251, 142] on span "What is Linguistic Diversity?Definition: The variety of languages and ways of s…" at bounding box center [254, 156] width 100 height 28
drag, startPoint x: 247, startPoint y: 142, endPoint x: 224, endPoint y: 131, distance: 25.0
click at [224, 134] on div "What is Linguistic Diversity?Definition: The variety of languages and ways of s…" at bounding box center [255, 157] width 100 height 46
click at [270, 142] on span "What is Linguistic Diversity?Definition: The variety of languages and ways of s…" at bounding box center [255, 156] width 100 height 28
click at [252, 142] on span "What is Linguistic Diversity?Definition: The variety of languages and ways of s…" at bounding box center [255, 156] width 100 height 28
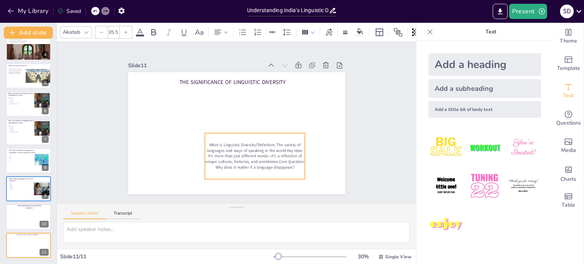
click at [266, 146] on span "What is Linguistic Diversity?Definition: The variety of languages and ways of s…" at bounding box center [251, 157] width 100 height 37
click at [251, 142] on span "What is Linguistic Diversity?Definition: The variety of languages and ways of s…" at bounding box center [255, 156] width 100 height 28
click at [251, 141] on span "What is Linguistic Diversity?Definition: The variety of languages and ways of s…" at bounding box center [243, 159] width 98 height 53
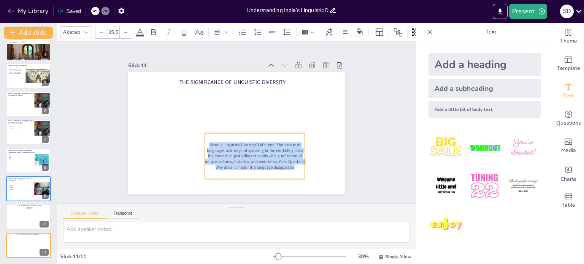
click at [251, 142] on span "What is Linguistic Diversity?Definition: The variety of languages and ways of s…" at bounding box center [255, 156] width 100 height 28
click at [286, 143] on span "What is Linguistic Diversity?Definition: The variety of languages and ways of s…" at bounding box center [251, 157] width 100 height 37
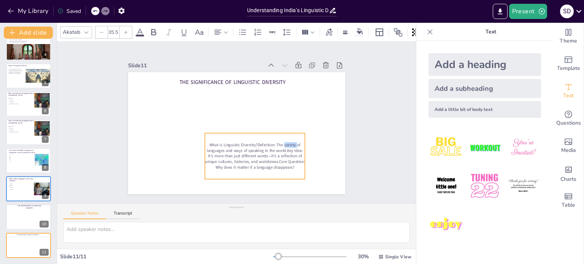
click at [286, 143] on span "What is Linguistic Diversity?Definition: The variety of languages and ways of s…" at bounding box center [255, 156] width 100 height 28
click at [298, 135] on div "What is Linguistic Diversity?Definition: The variety of languages and ways of s…" at bounding box center [251, 158] width 105 height 56
click at [232, 146] on span "What is Linguistic Diversity?Definition: The variety of languages and ways of s…" at bounding box center [255, 156] width 100 height 28
drag, startPoint x: 221, startPoint y: 146, endPoint x: 213, endPoint y: 146, distance: 8.0
click at [215, 147] on span "What is Linguistic Diversity?Definition: The variety of languages and ways of s…" at bounding box center [255, 156] width 100 height 28
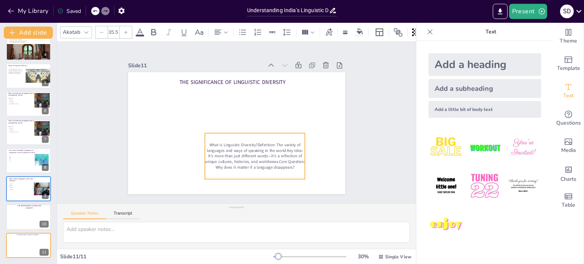
click at [212, 146] on span "What is Linguistic Diversity?Definition: The variety of languages and ways of s…" at bounding box center [255, 156] width 100 height 28
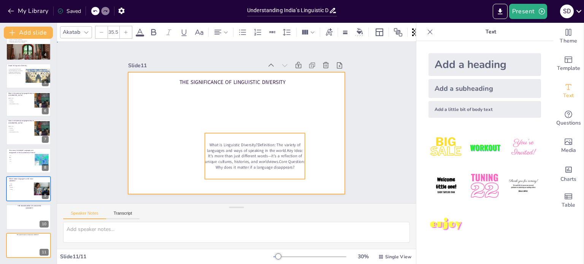
drag, startPoint x: 304, startPoint y: 142, endPoint x: 301, endPoint y: 148, distance: 7.2
click at [304, 150] on div at bounding box center [235, 133] width 229 height 144
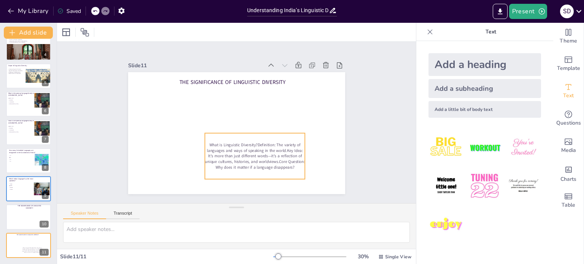
click at [267, 145] on p "What is Linguistic Diversity?Definition: The variety of languages and ways of s…" at bounding box center [244, 161] width 104 height 58
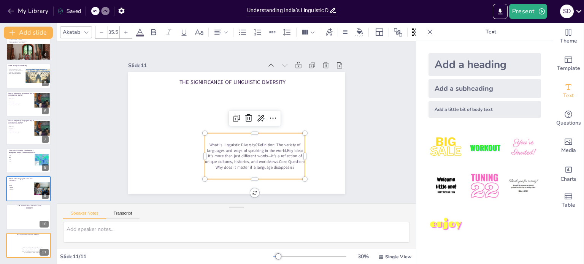
click at [268, 142] on p "What is Linguistic Diversity?Definition: The variety of languages and ways of s…" at bounding box center [224, 158] width 88 height 93
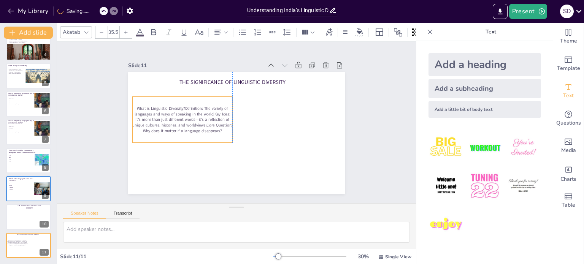
drag, startPoint x: 269, startPoint y: 141, endPoint x: 197, endPoint y: 105, distance: 80.3
click at [197, 105] on p "What is Linguistic Diversity?Definition: The variety of languages and ways of s…" at bounding box center [183, 114] width 103 height 38
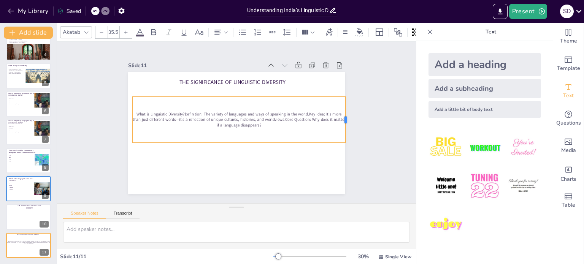
drag, startPoint x: 227, startPoint y: 116, endPoint x: 343, endPoint y: 124, distance: 115.9
click at [346, 124] on div at bounding box center [349, 120] width 6 height 46
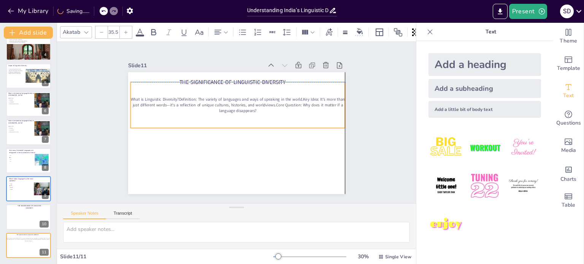
drag, startPoint x: 263, startPoint y: 113, endPoint x: 262, endPoint y: 96, distance: 17.2
click at [262, 97] on p "What is Linguistic Diversity?Definition: The variety of languages and ways of s…" at bounding box center [238, 105] width 215 height 17
click at [194, 96] on p "What is Linguistic Diversity?Definition: The variety of languages and ways of s…" at bounding box center [239, 105] width 215 height 39
click at [196, 97] on p "What is Linguistic Diversity?Definition: The variety of languages and ways of s…" at bounding box center [238, 105] width 215 height 17
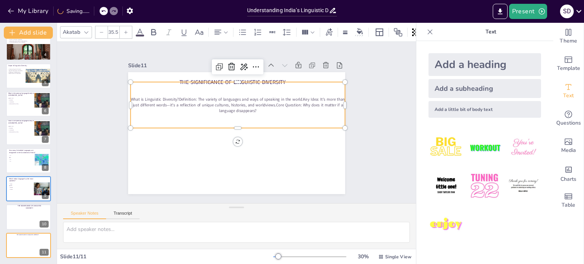
click at [196, 97] on span "What is Linguistic Diversity?Definition: The variety of languages and ways of s…" at bounding box center [241, 102] width 214 height 33
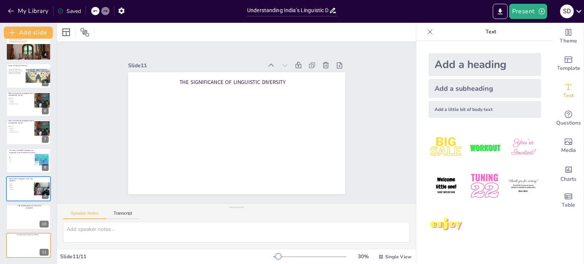
click at [458, 94] on div "Add a subheading" at bounding box center [485, 88] width 113 height 19
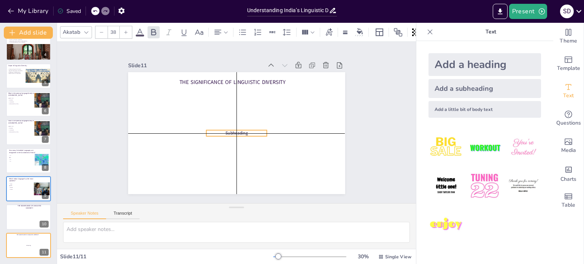
click at [248, 84] on div "The Significance of Linguistic Diversity Subheading" at bounding box center [242, 72] width 216 height 23
click at [249, 72] on div "The Significance of Linguistic Diversity Subheading" at bounding box center [236, 72] width 217 height 0
click at [250, 131] on p "Subheading" at bounding box center [232, 135] width 59 height 24
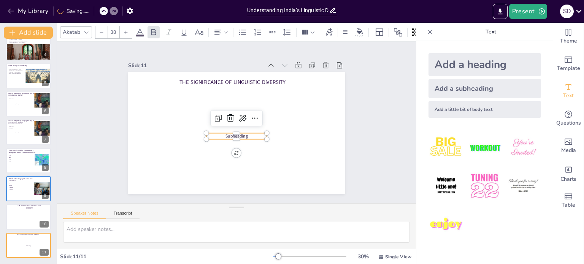
click at [250, 132] on p "Subheading" at bounding box center [232, 136] width 59 height 24
click at [249, 132] on p "Subheading" at bounding box center [235, 136] width 61 height 12
click at [249, 133] on p "Subheading" at bounding box center [236, 136] width 60 height 6
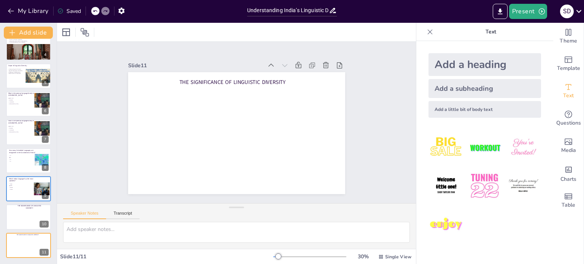
click at [504, 86] on div "Add a subheading" at bounding box center [485, 88] width 113 height 19
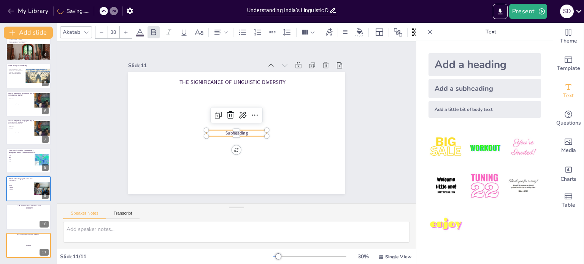
click at [253, 131] on p "Subheading" at bounding box center [236, 134] width 60 height 6
click at [252, 131] on p "Subheading" at bounding box center [236, 134] width 60 height 6
click at [249, 131] on p "Subheading" at bounding box center [236, 134] width 60 height 6
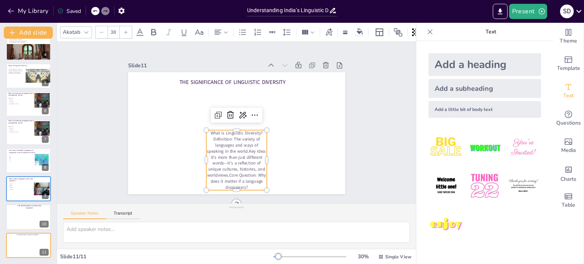
click at [228, 137] on p "What is Linguistic Diversity?Definition: The variety of languages and ways of s…" at bounding box center [232, 160] width 67 height 66
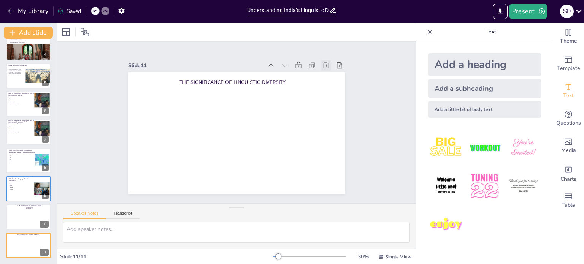
click at [326, 69] on div at bounding box center [332, 75] width 12 height 12
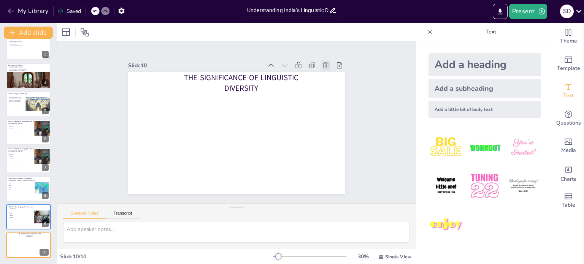
scroll to position [67, 0]
click at [322, 62] on icon at bounding box center [326, 66] width 8 height 8
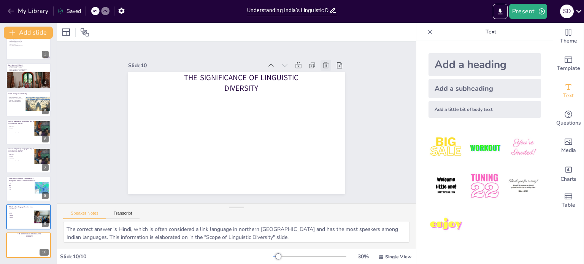
scroll to position [38, 0]
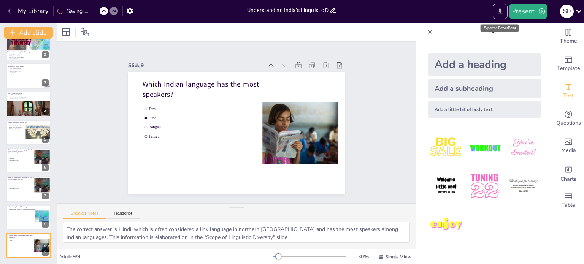
click at [500, 13] on icon "Export to PowerPoint" at bounding box center [501, 12] width 8 height 8
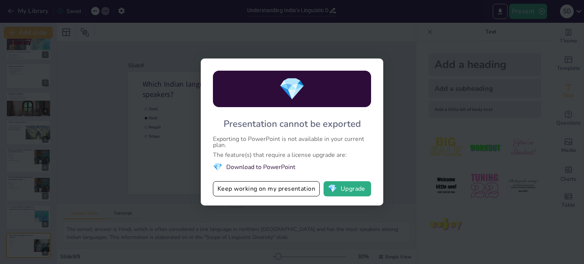
click at [395, 131] on div "💎 Presentation cannot be exported Exporting to PowerPoint is not available in y…" at bounding box center [292, 132] width 584 height 264
click at [277, 39] on div "💎 Presentation cannot be exported Exporting to PowerPoint is not available in y…" at bounding box center [292, 132] width 584 height 264
click at [467, 19] on div "💎 Presentation cannot be exported Exporting to PowerPoint is not available in y…" at bounding box center [292, 132] width 584 height 264
drag, startPoint x: 462, startPoint y: 30, endPoint x: 453, endPoint y: 54, distance: 25.8
